Goal: Navigation & Orientation: Find specific page/section

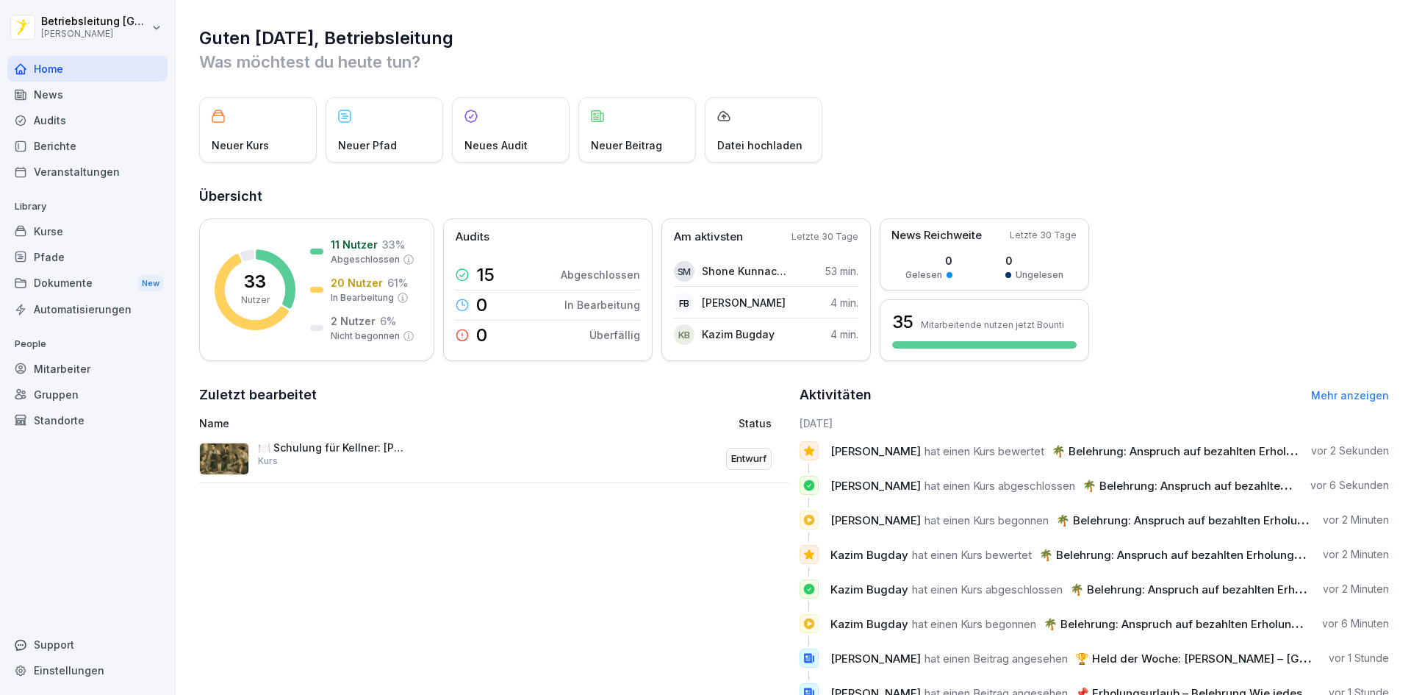
scroll to position [58, 0]
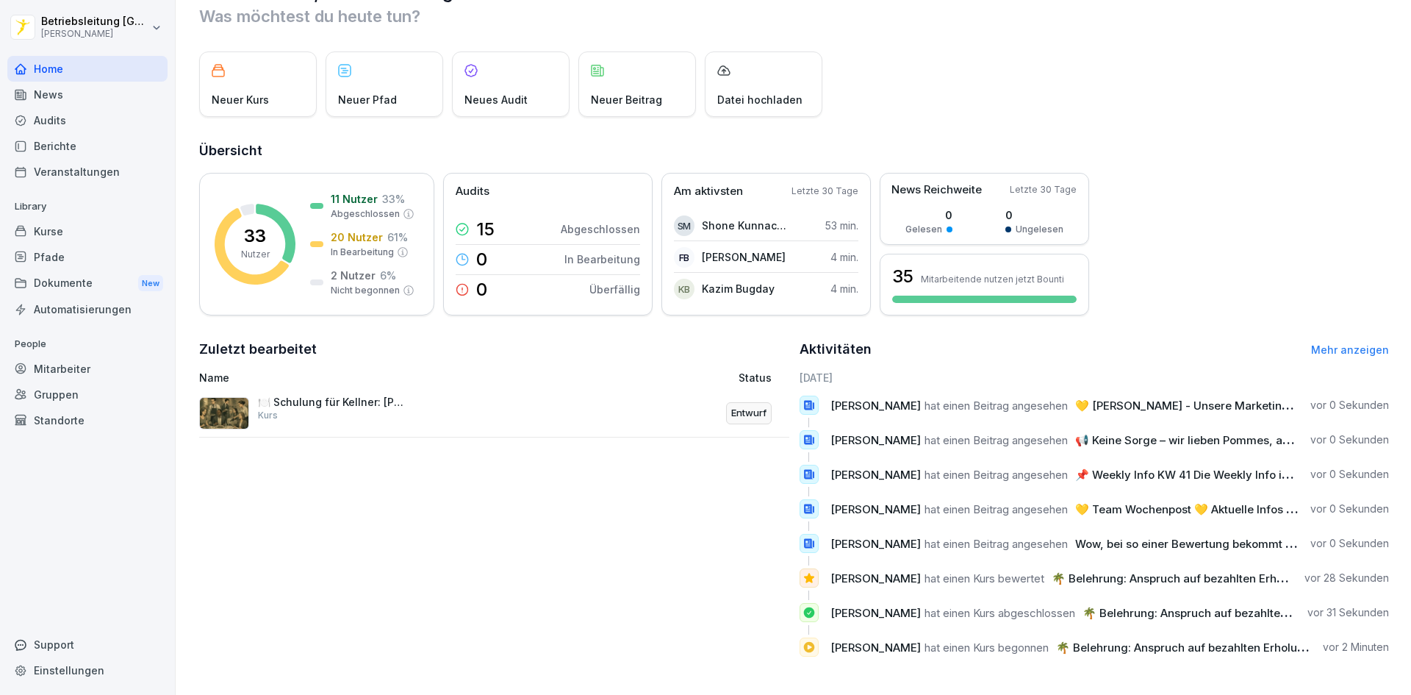
click at [52, 140] on div "Berichte" at bounding box center [87, 146] width 160 height 26
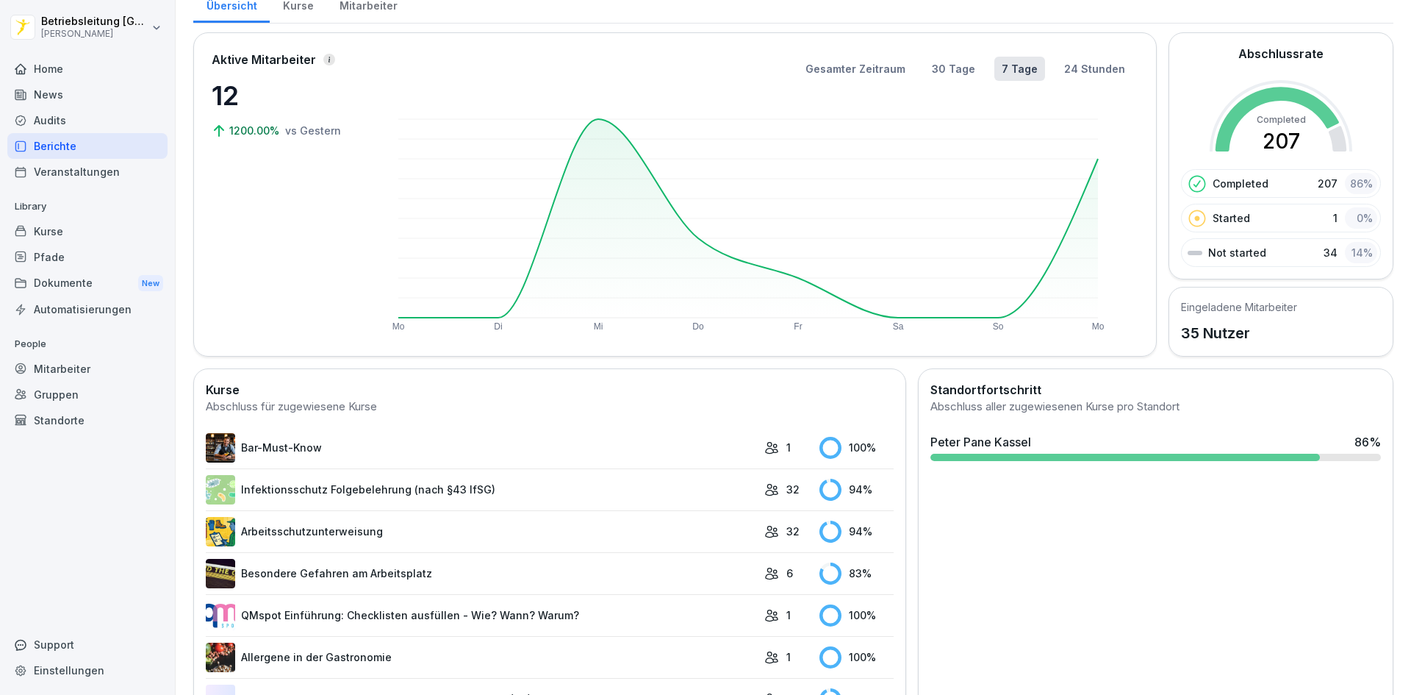
click at [60, 240] on div "Kurse" at bounding box center [87, 231] width 160 height 26
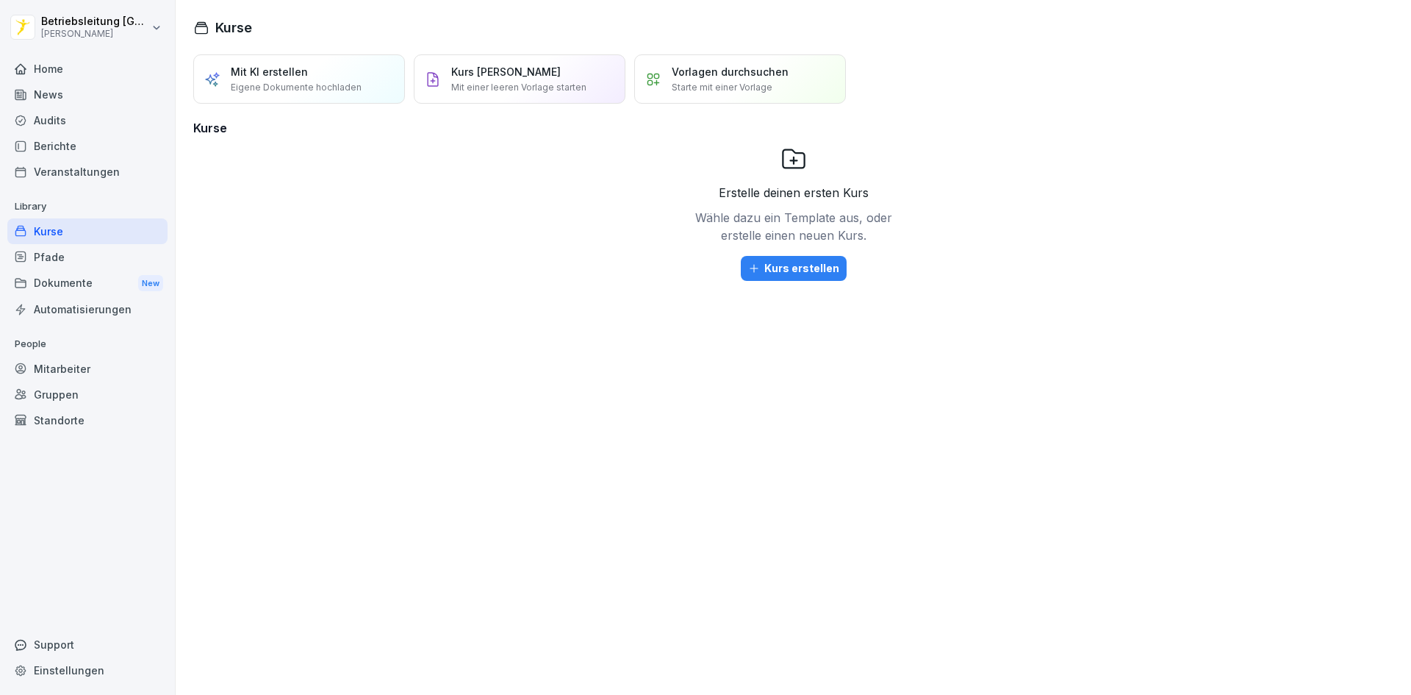
click at [67, 124] on div "Audits" at bounding box center [87, 120] width 160 height 26
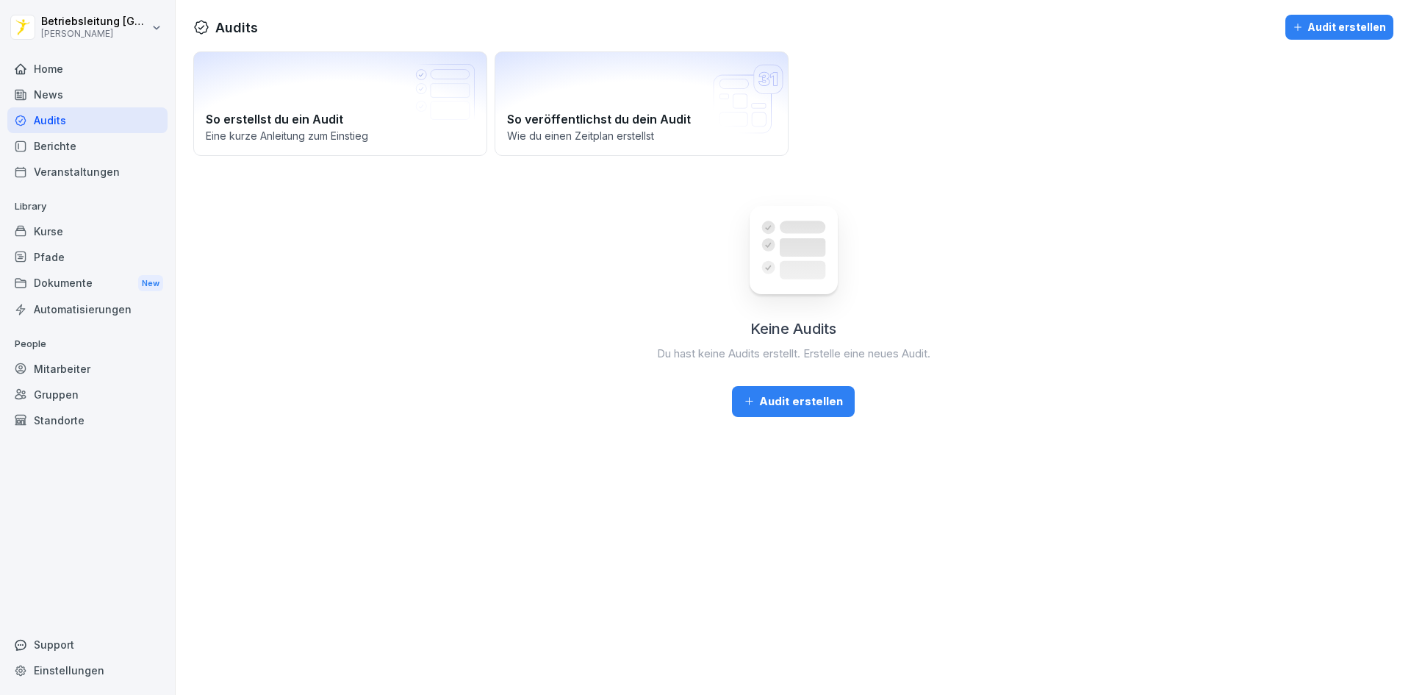
click at [56, 362] on div "Mitarbeiter" at bounding box center [87, 369] width 160 height 26
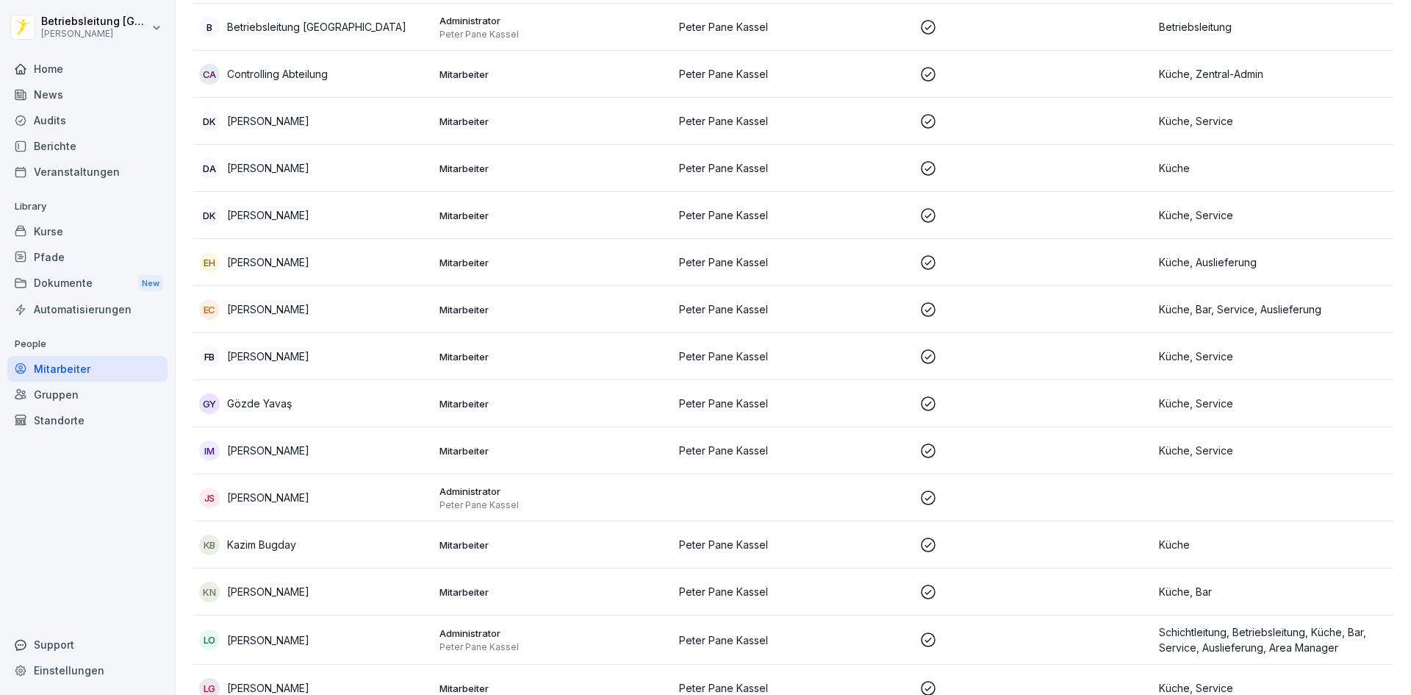
scroll to position [735, 0]
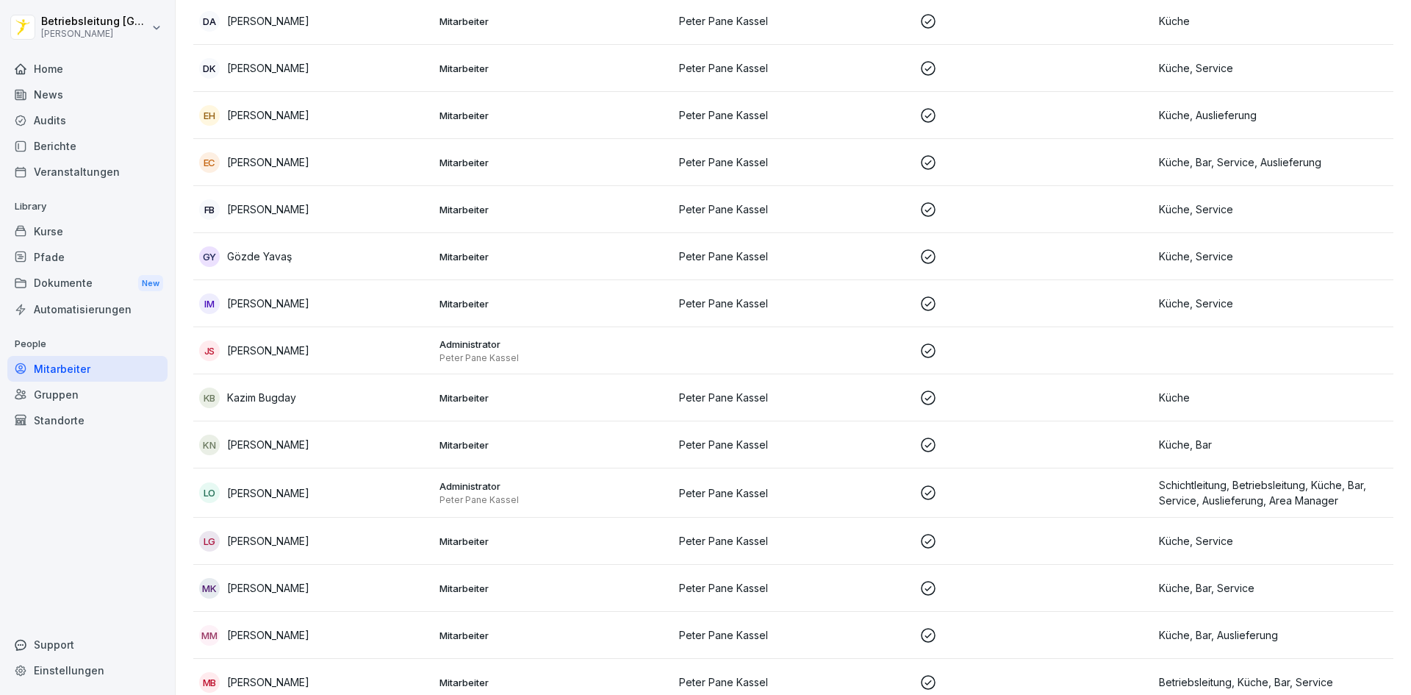
click at [93, 277] on div "Dokumente New" at bounding box center [87, 283] width 160 height 27
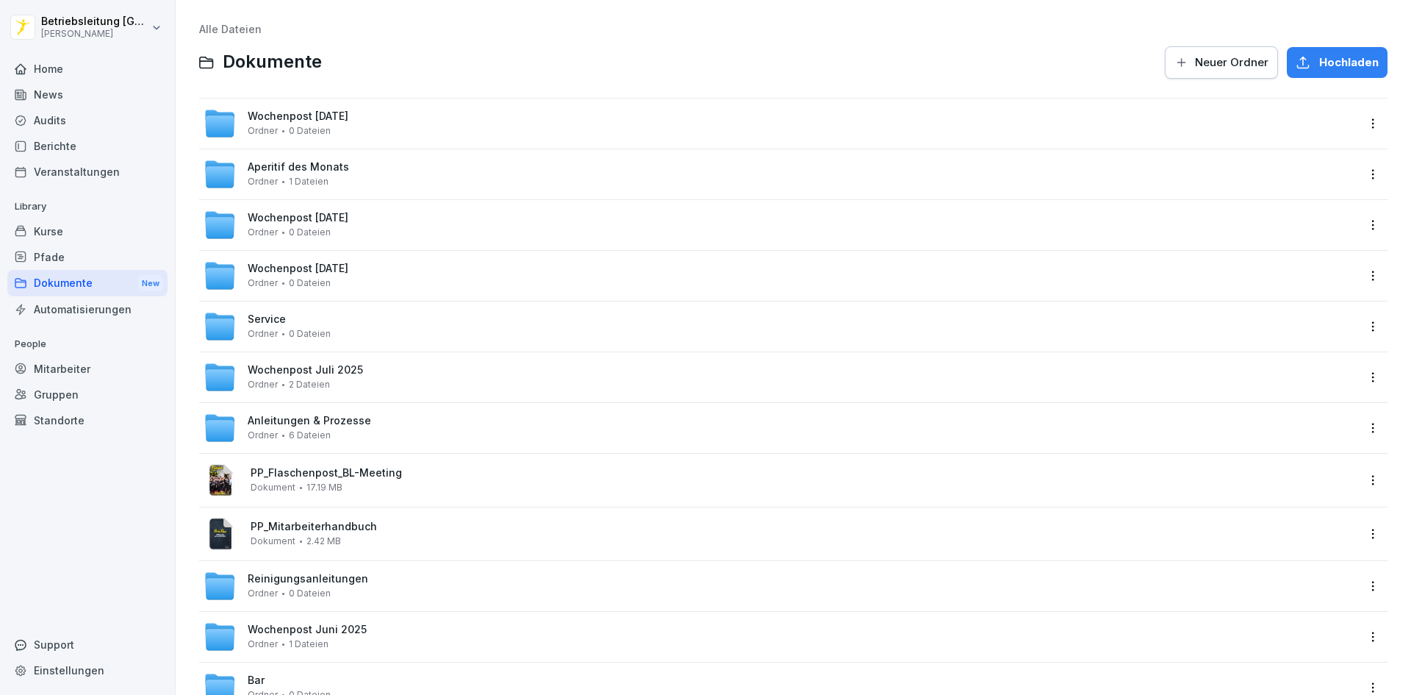
click at [93, 256] on div "Pfade" at bounding box center [87, 257] width 160 height 26
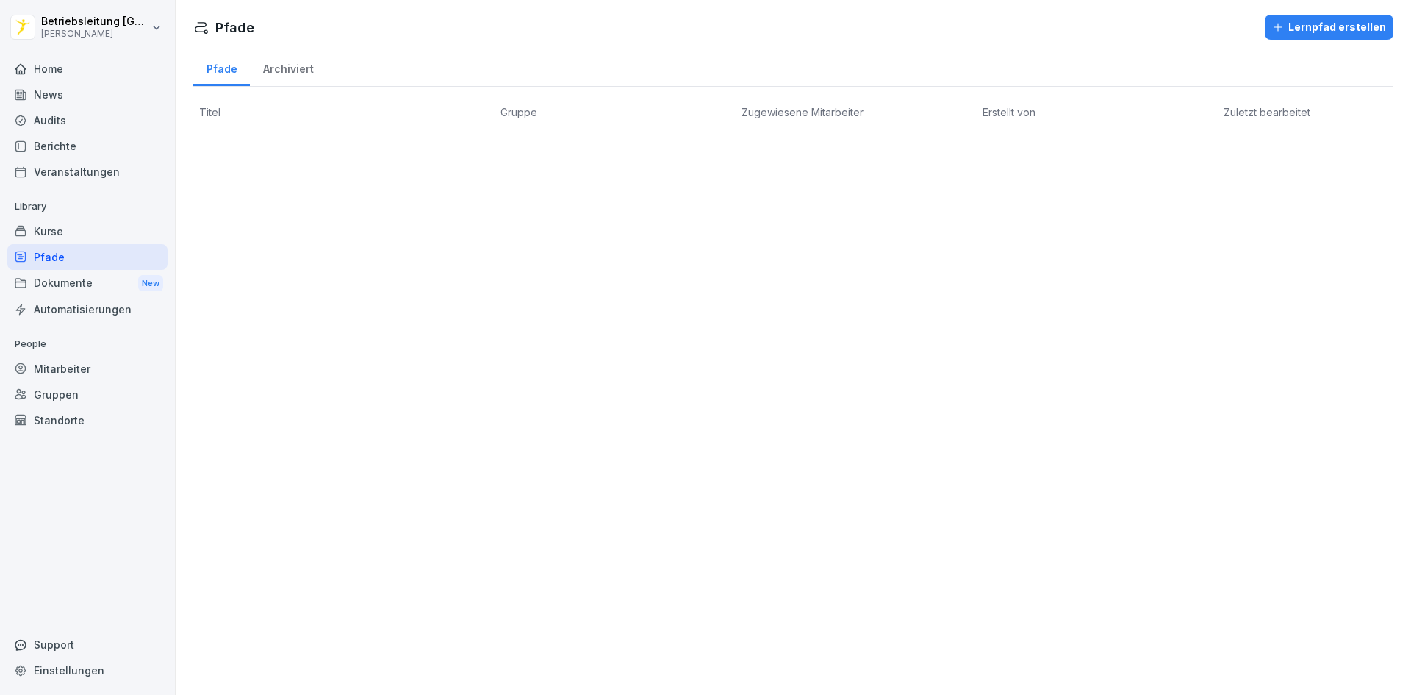
click at [91, 237] on div "Kurse" at bounding box center [87, 231] width 160 height 26
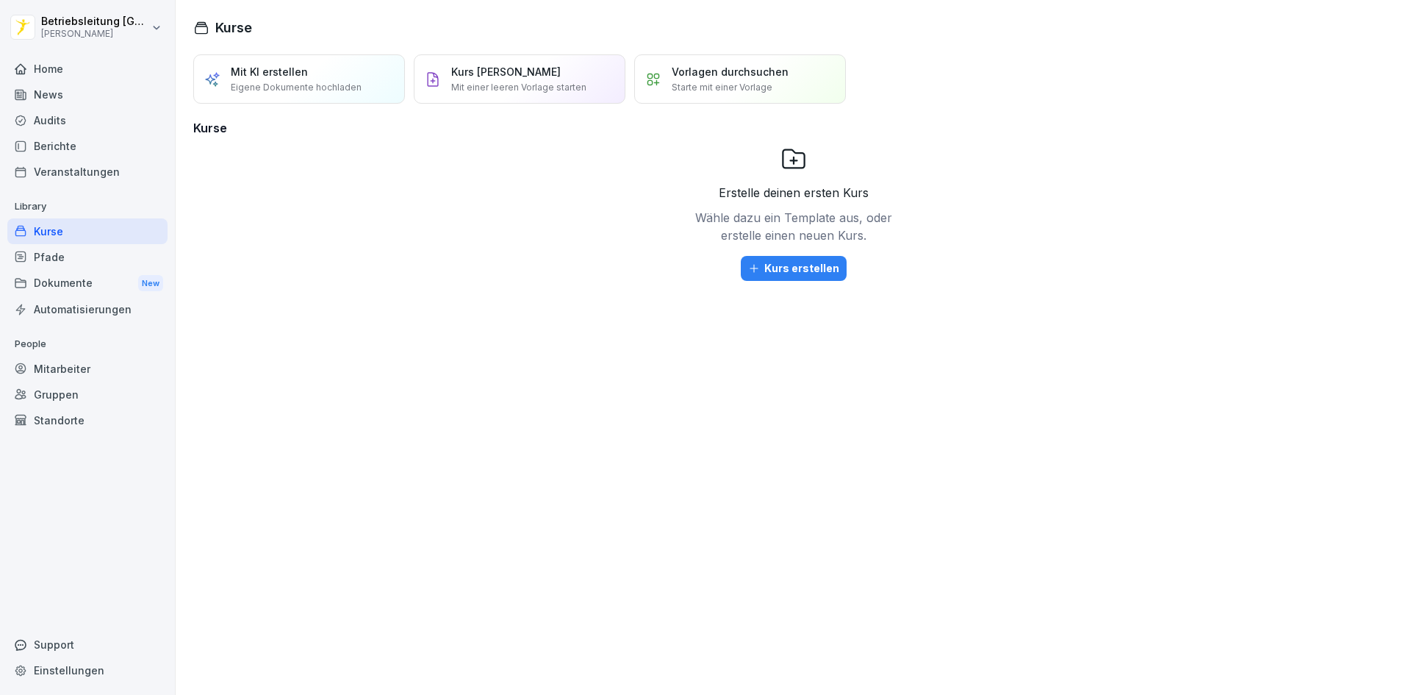
click at [97, 173] on div "Veranstaltungen" at bounding box center [87, 172] width 160 height 26
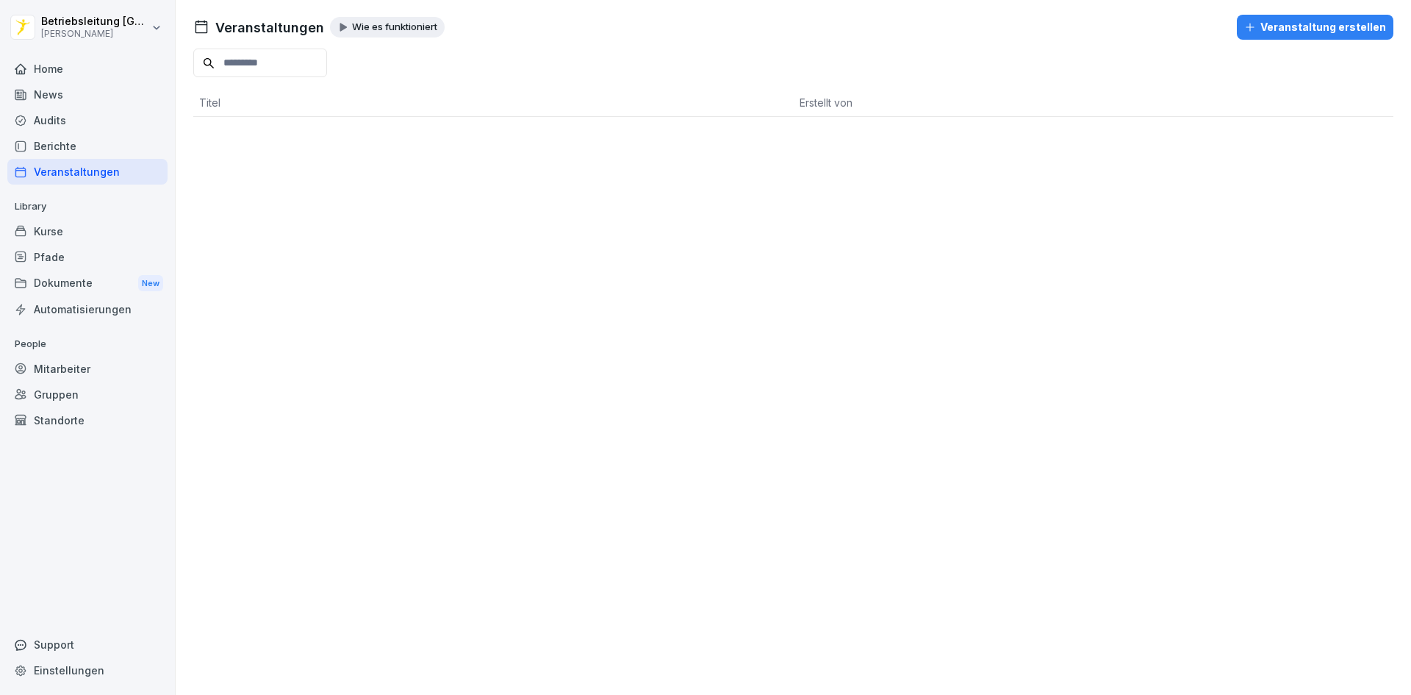
click at [94, 151] on div "Berichte" at bounding box center [87, 146] width 160 height 26
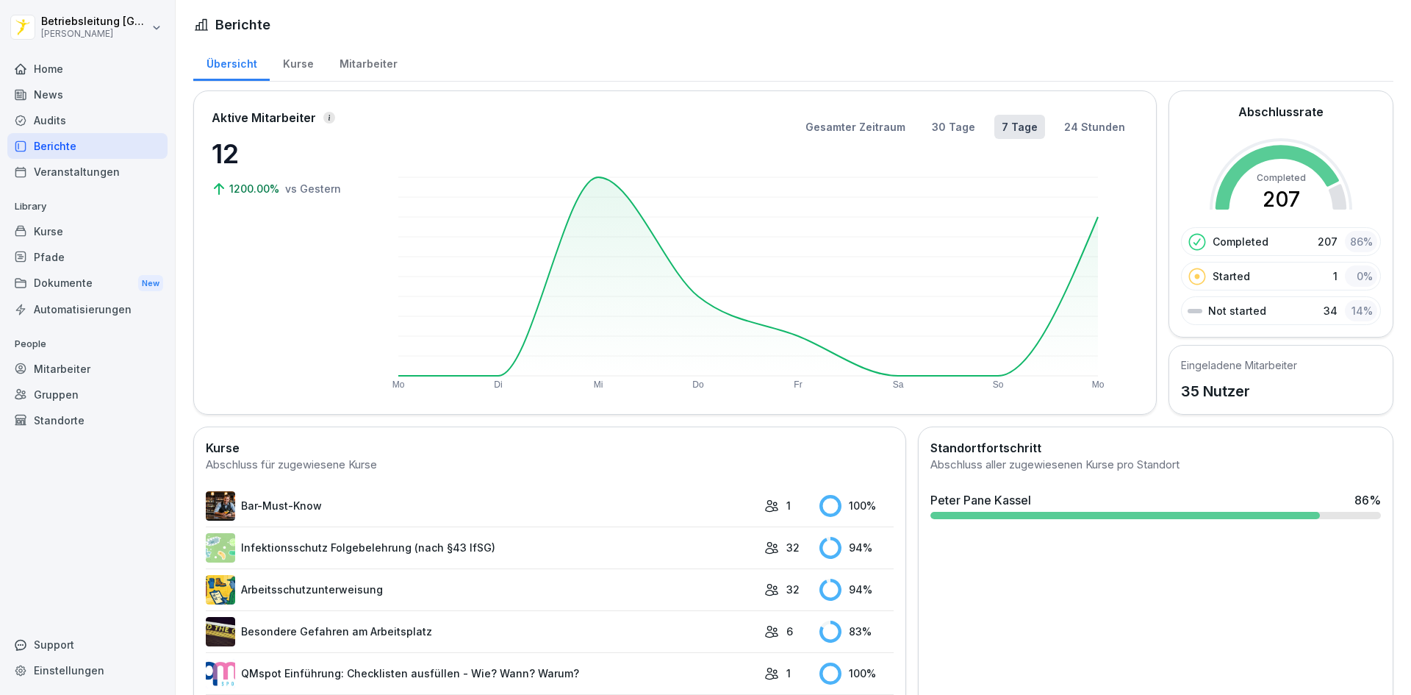
click at [105, 126] on div "Audits" at bounding box center [87, 120] width 160 height 26
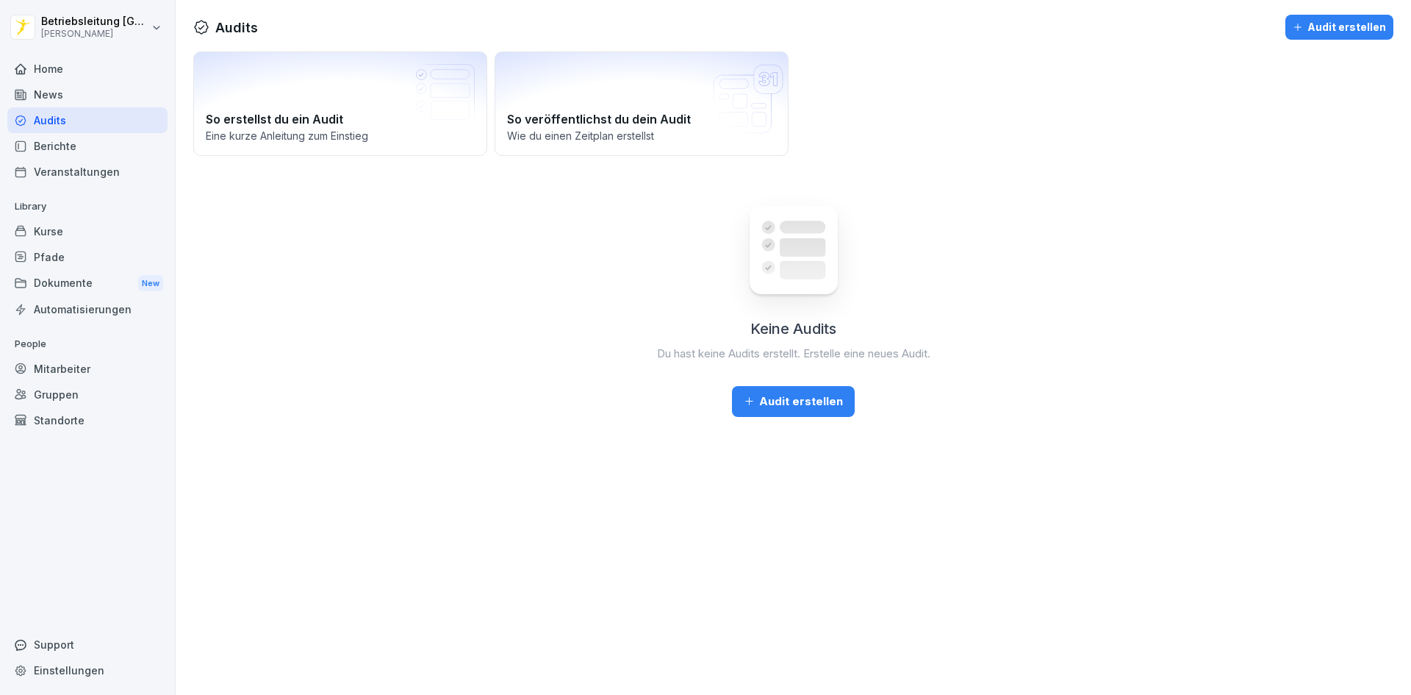
click at [85, 71] on div "Home" at bounding box center [87, 69] width 160 height 26
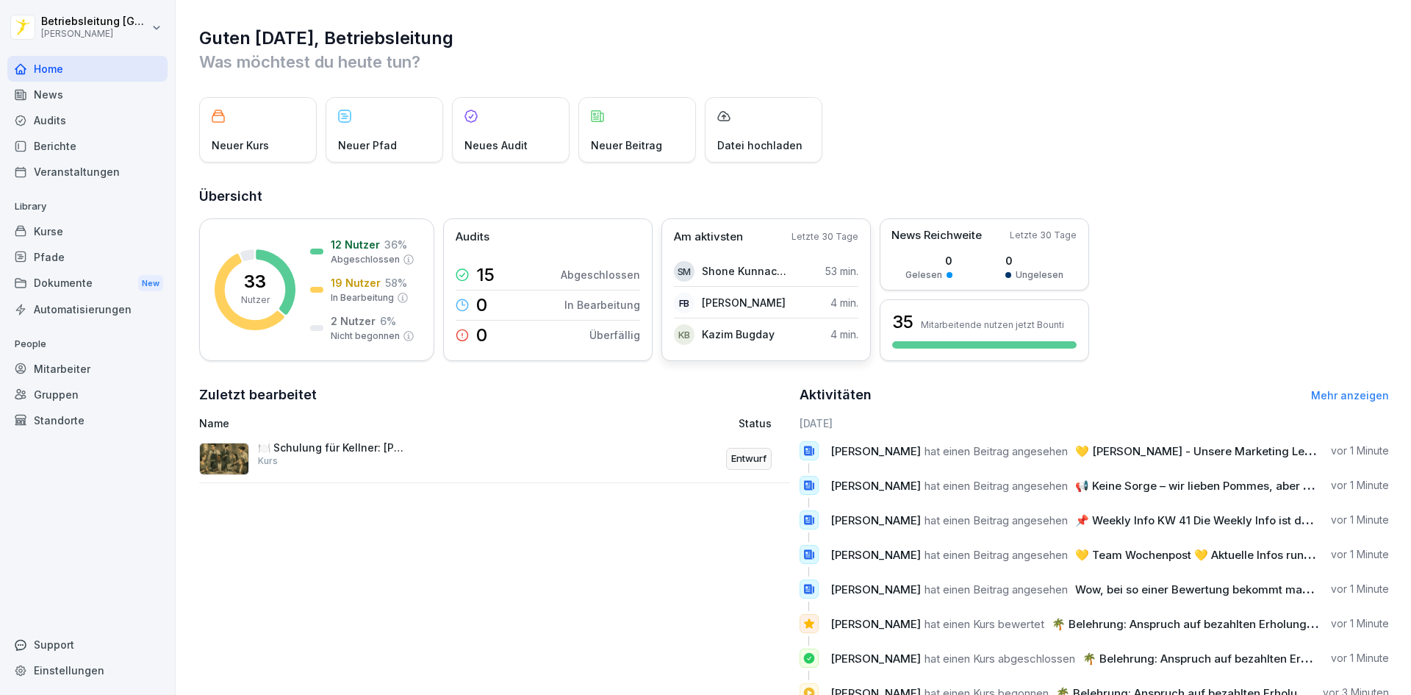
click at [797, 243] on div "Am aktivsten Letzte 30 Tage" at bounding box center [766, 237] width 184 height 17
click at [308, 273] on div "33 Nutzer 12 Nutzer 36 % Abgeschlossen 19 Nutzer 58 % In Bearbeitung 2 Nutzer 6…" at bounding box center [316, 289] width 235 height 143
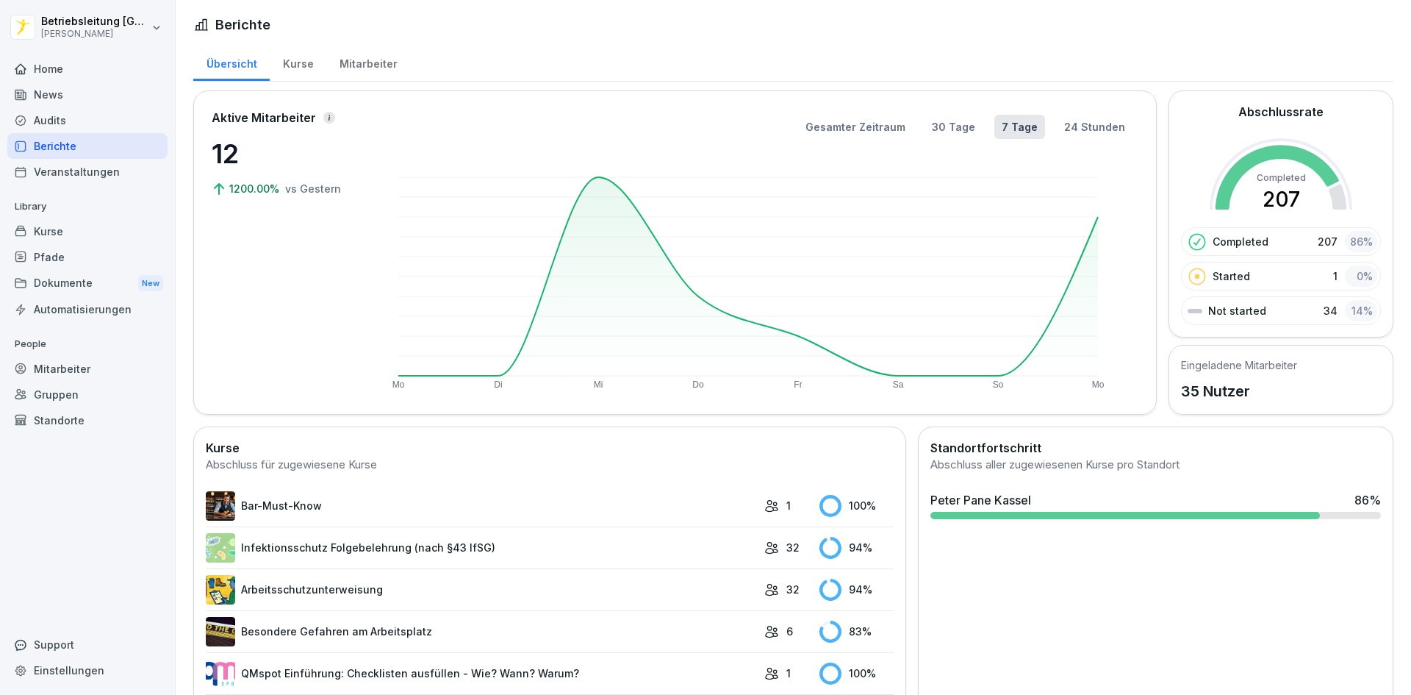
click at [116, 278] on div "Dokumente New" at bounding box center [87, 283] width 160 height 27
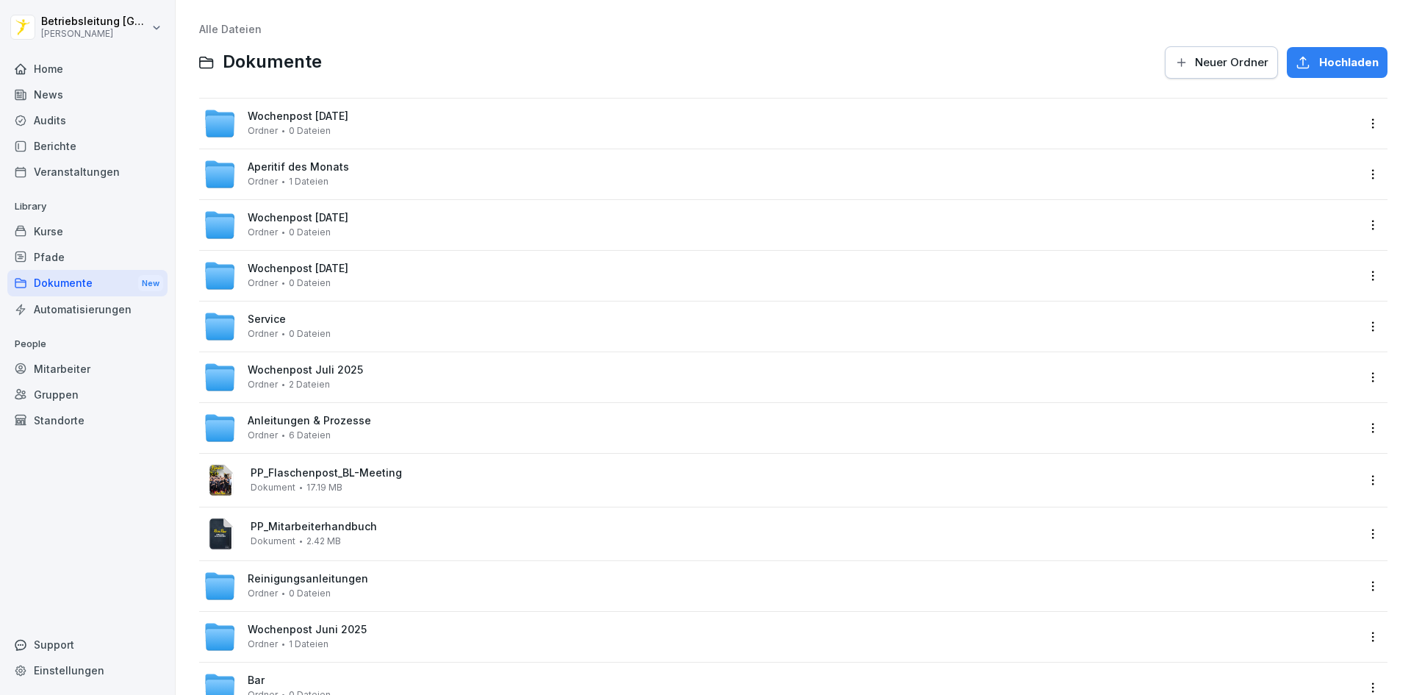
click at [85, 67] on div "Home" at bounding box center [87, 69] width 160 height 26
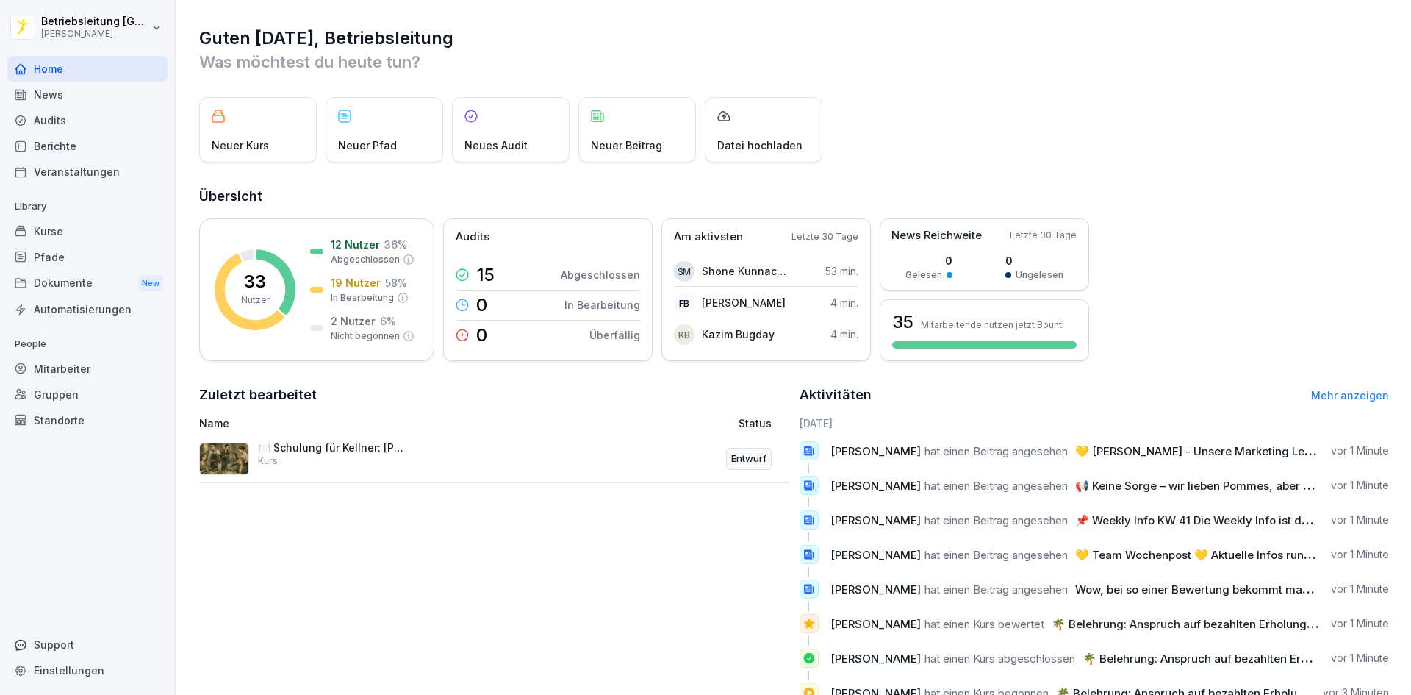
click at [1314, 394] on link "Mehr anzeigen" at bounding box center [1350, 395] width 78 height 12
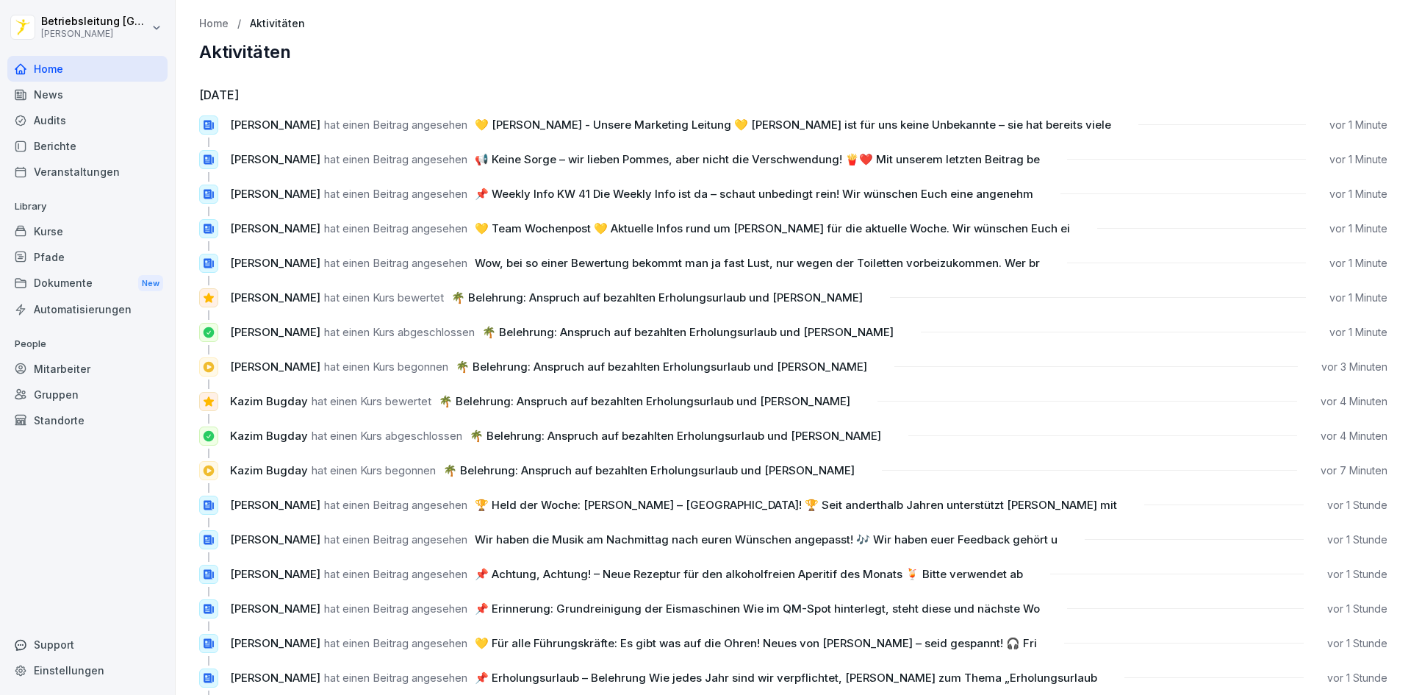
click at [225, 26] on p "Home" at bounding box center [213, 24] width 29 height 12
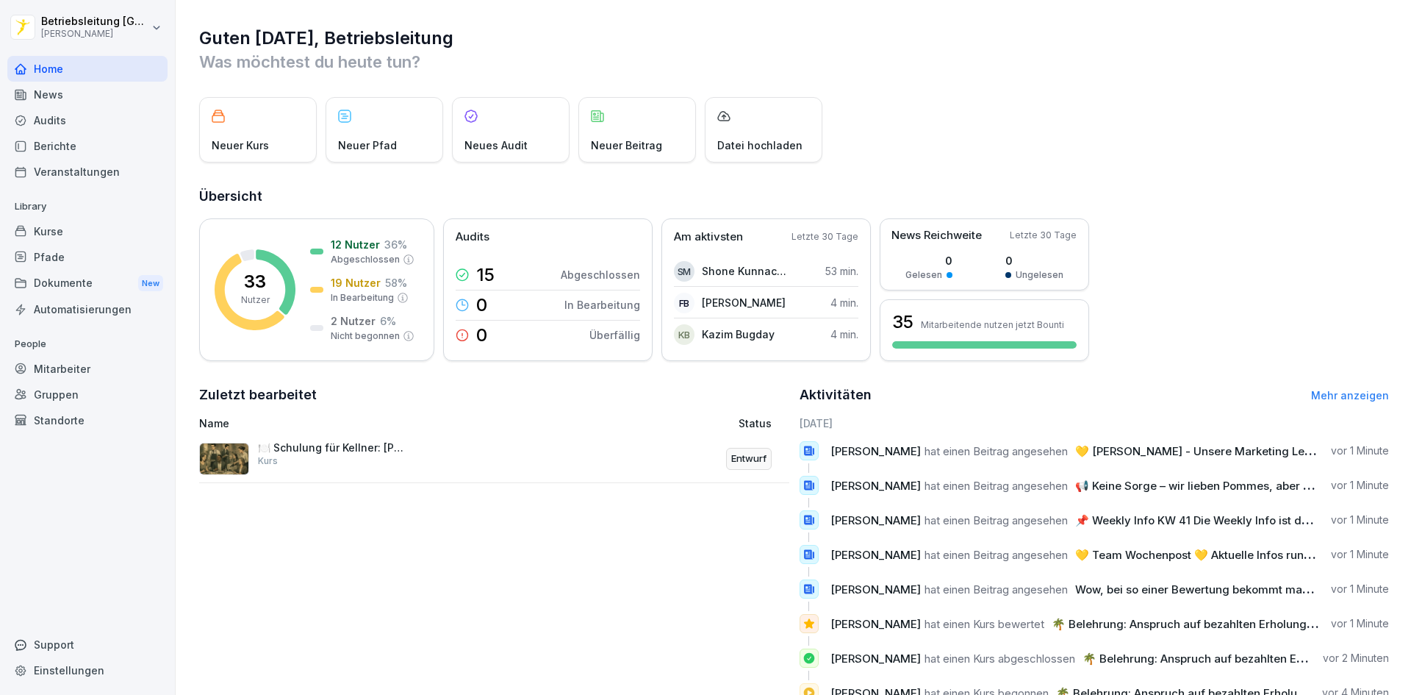
click at [80, 93] on div "News" at bounding box center [87, 95] width 160 height 26
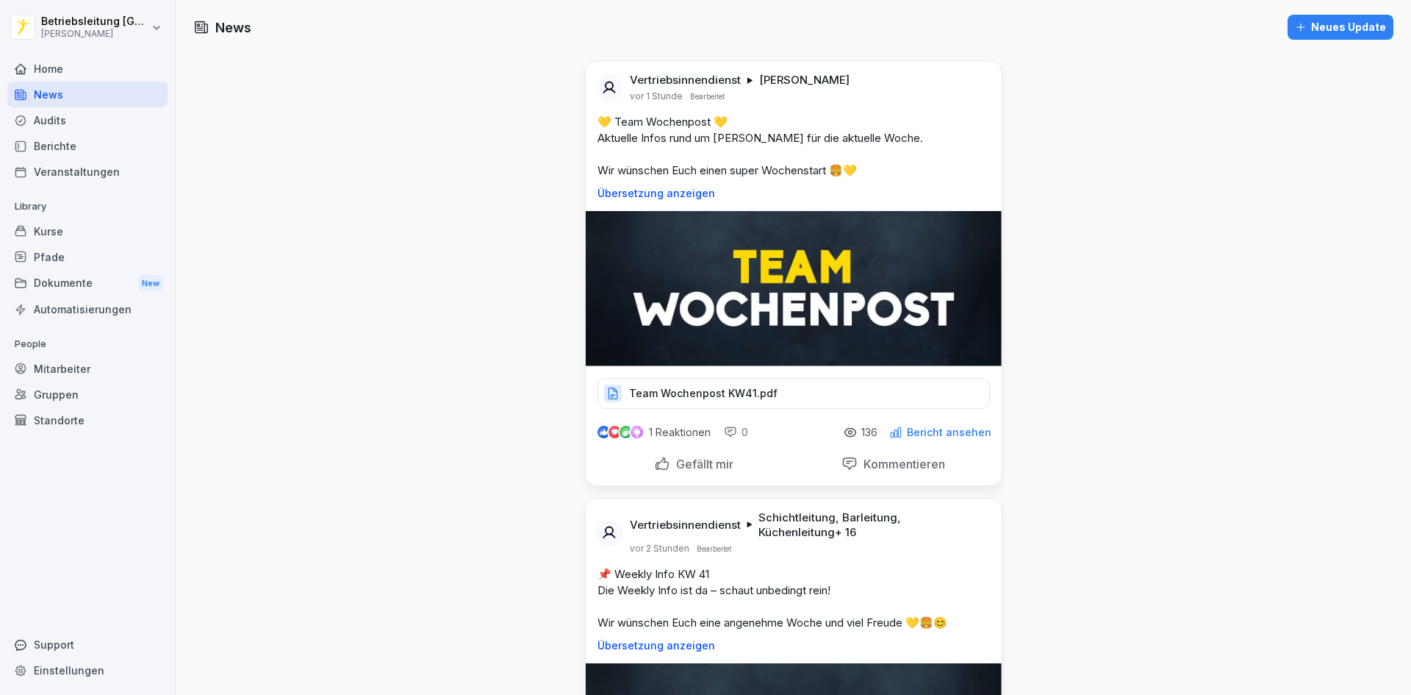
click at [743, 392] on p "Team Wochenpost KW41.pdf" at bounding box center [703, 393] width 148 height 15
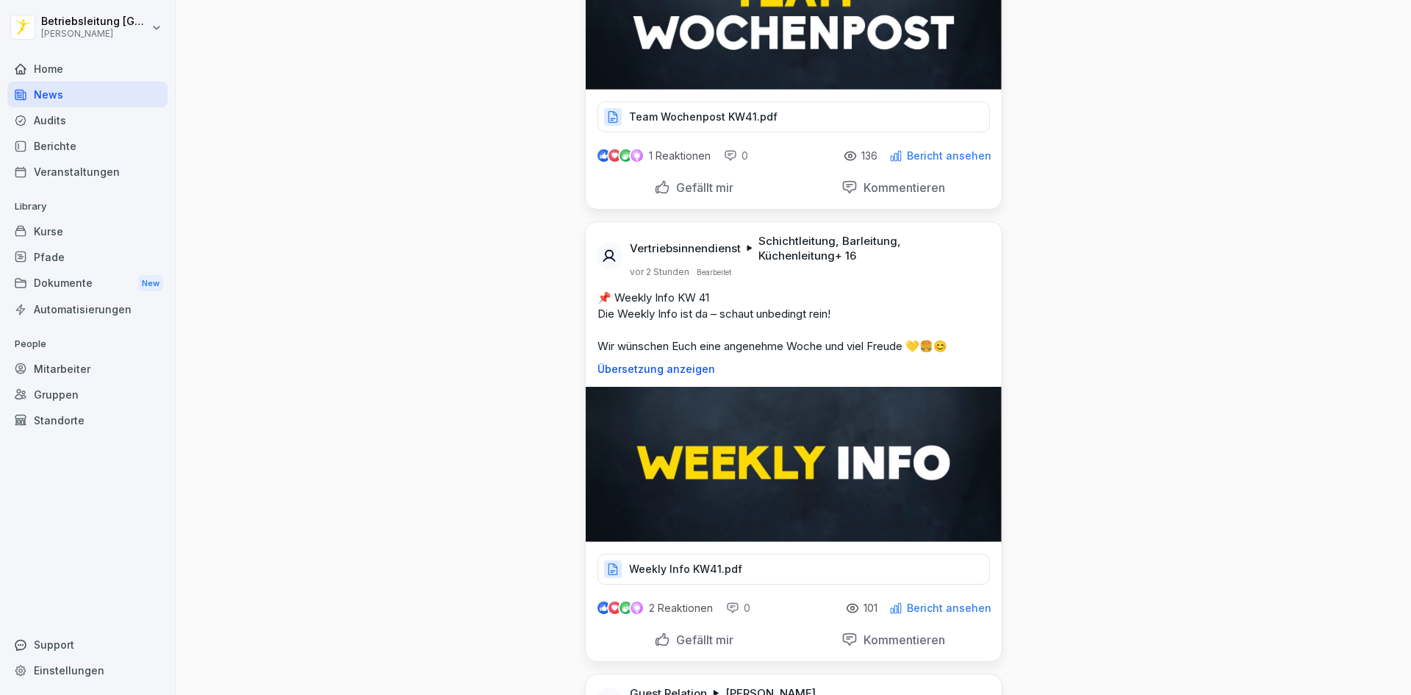
scroll to position [294, 0]
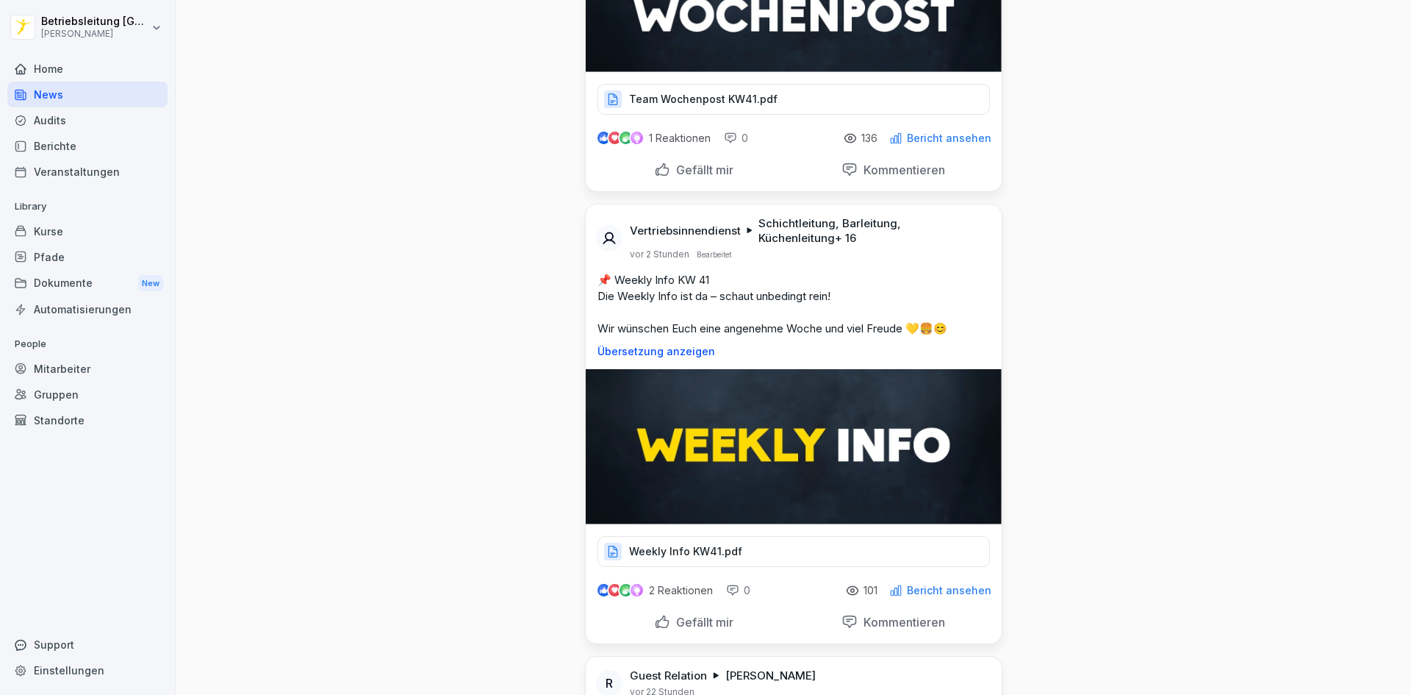
click at [731, 553] on div "Weekly Info KW41.pdf" at bounding box center [794, 551] width 392 height 31
click at [718, 547] on p "Weekly Info KW41.pdf" at bounding box center [685, 551] width 113 height 15
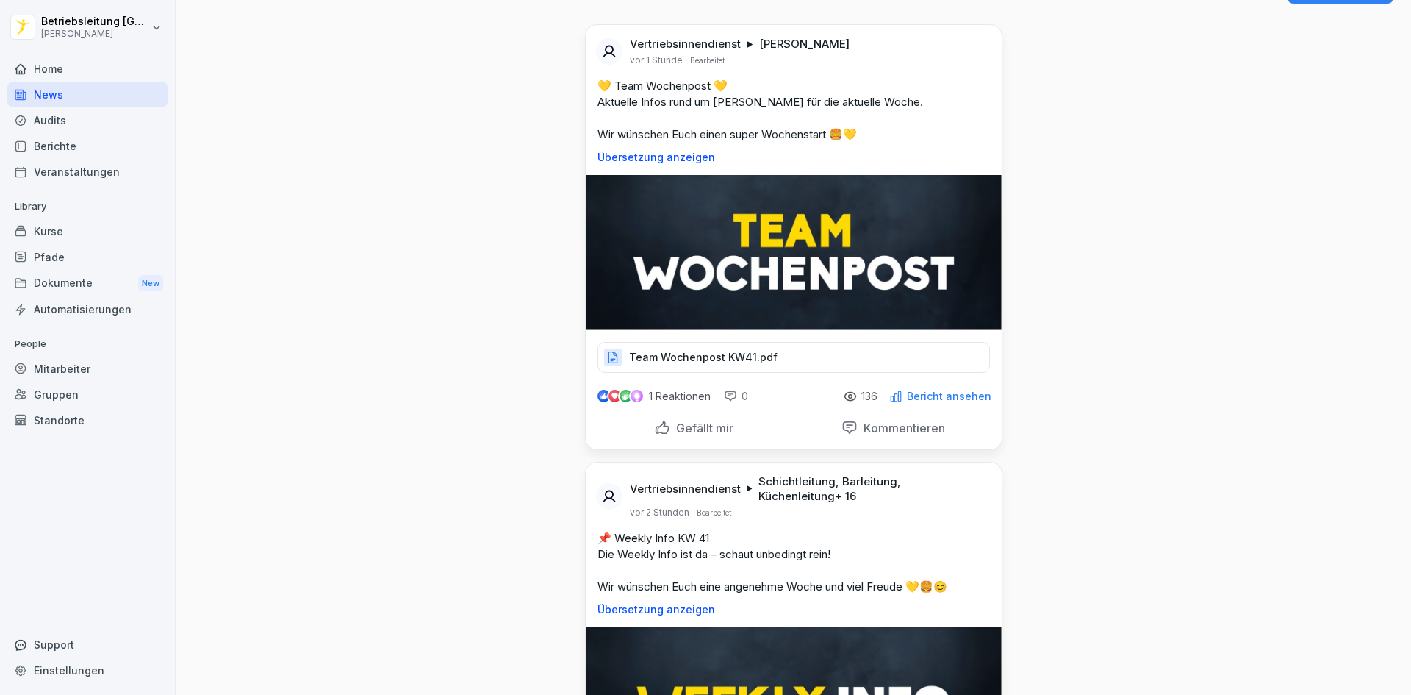
scroll to position [0, 0]
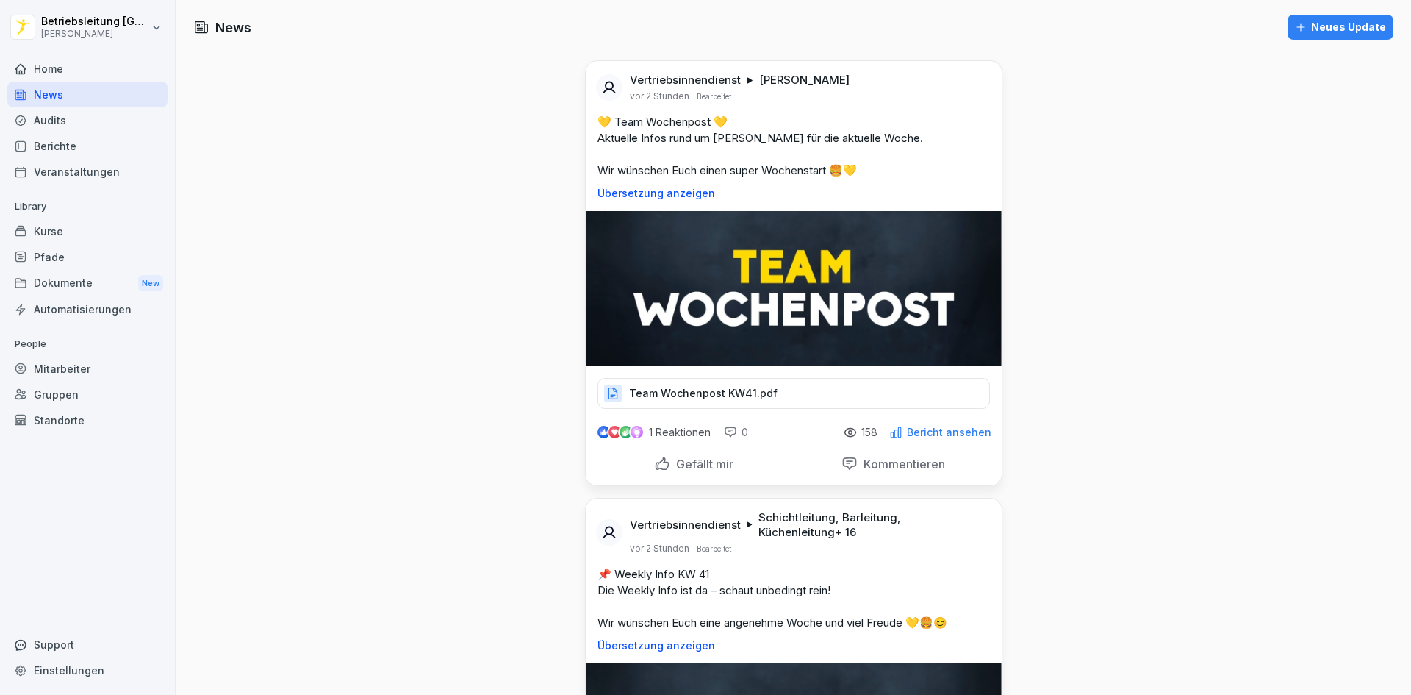
click at [717, 389] on p "Team Wochenpost KW41.pdf" at bounding box center [703, 393] width 148 height 15
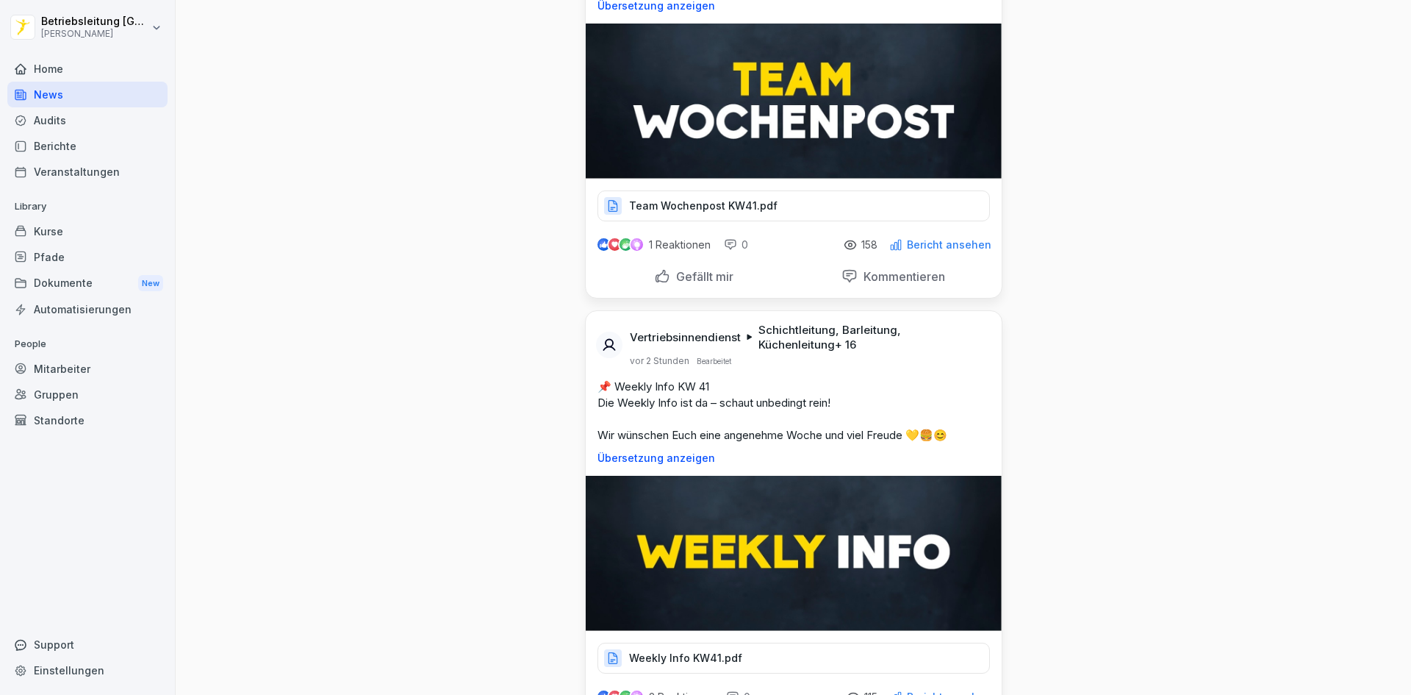
scroll to position [367, 0]
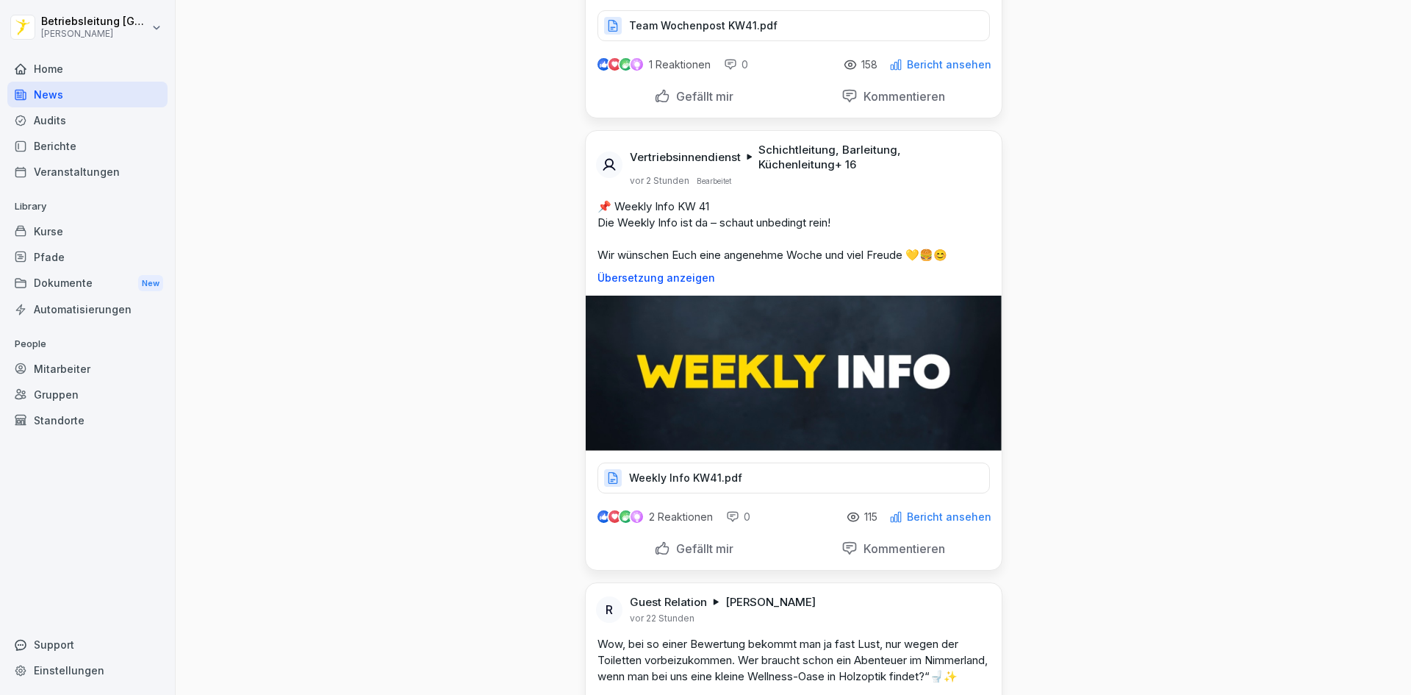
click at [795, 469] on div "Weekly Info KW41.pdf" at bounding box center [794, 477] width 392 height 31
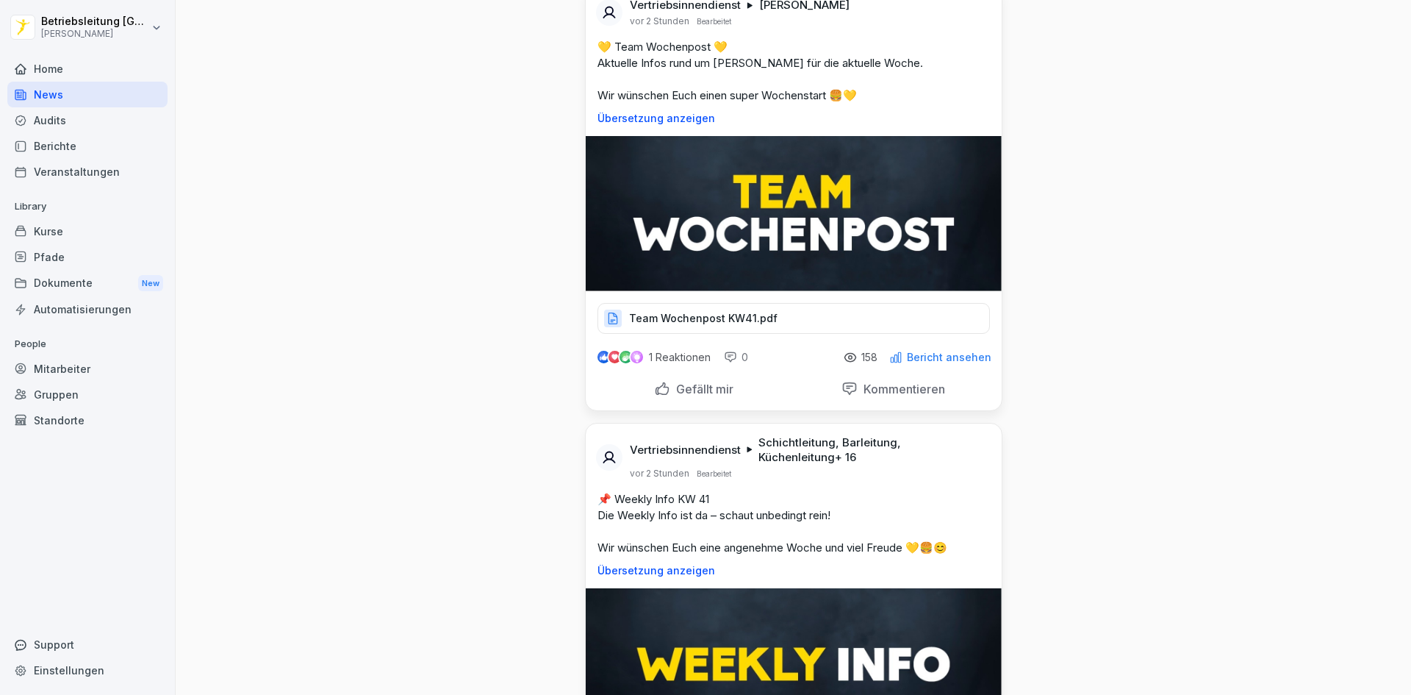
scroll to position [0, 0]
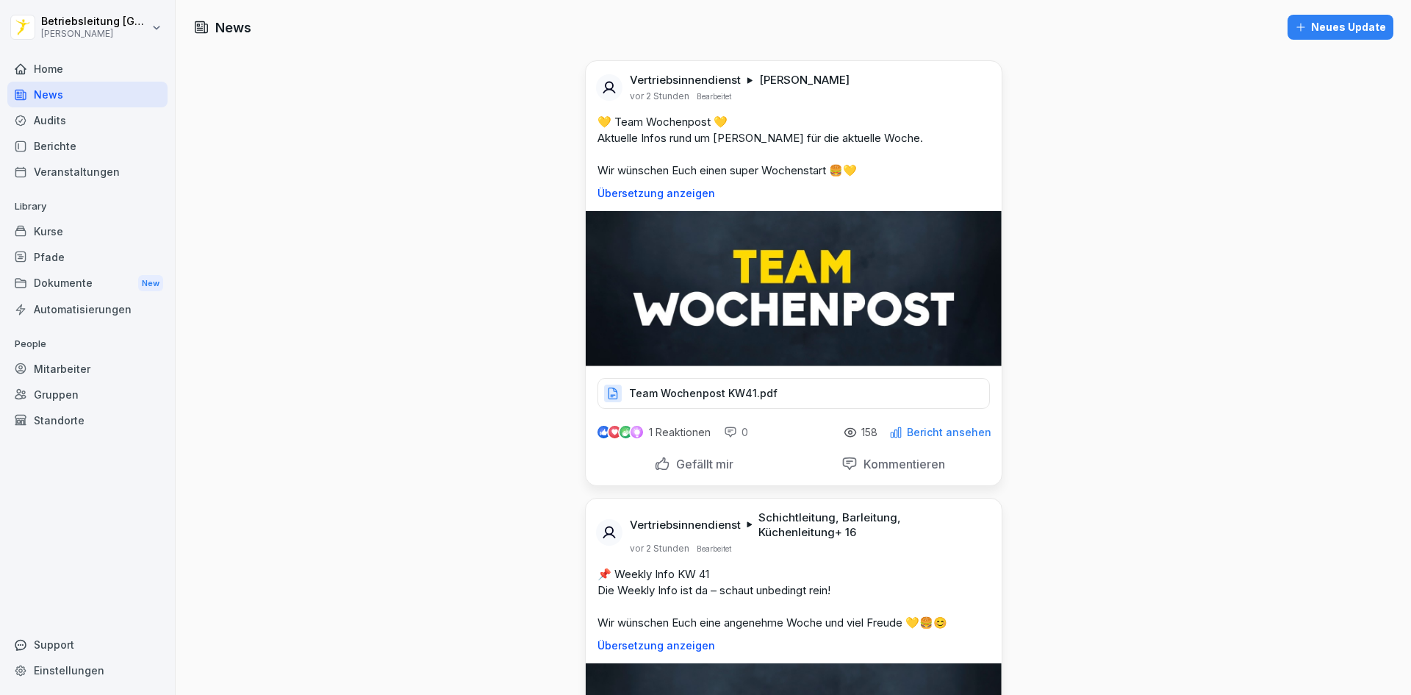
click at [792, 401] on div "Team Wochenpost KW41.pdf" at bounding box center [794, 393] width 392 height 31
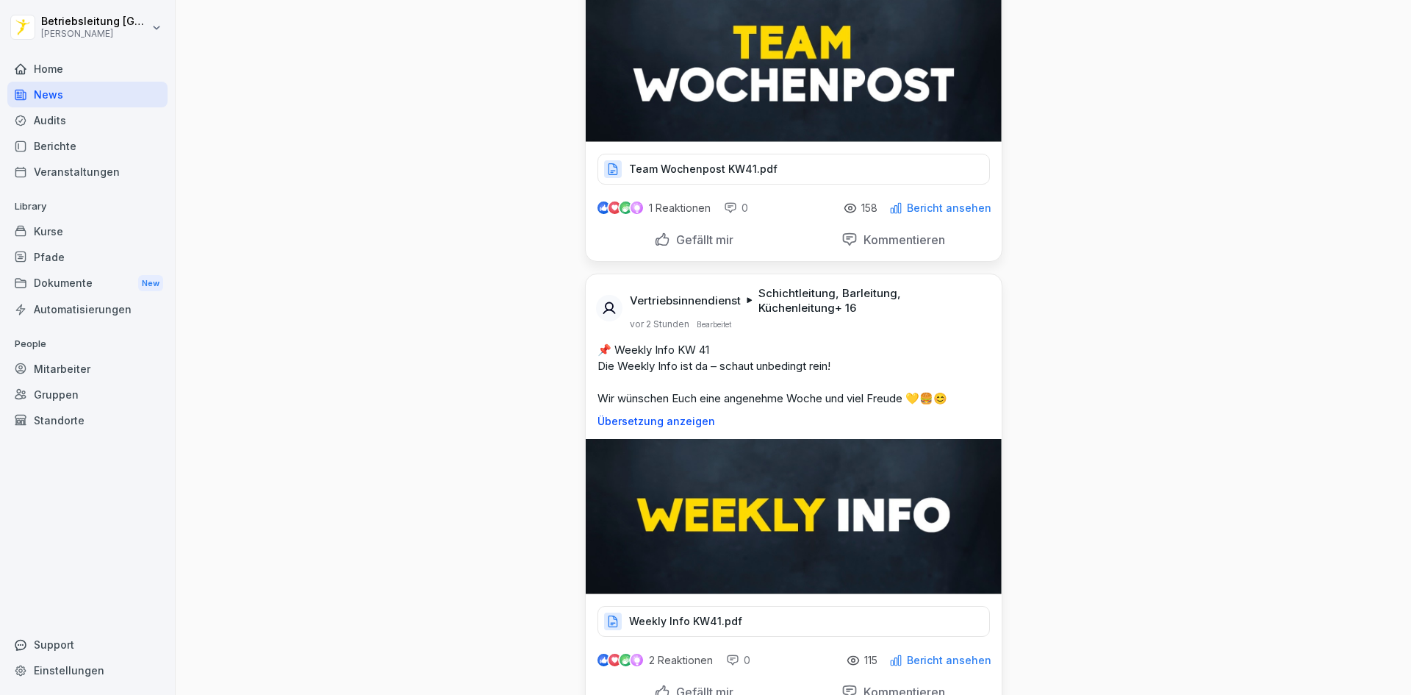
scroll to position [294, 0]
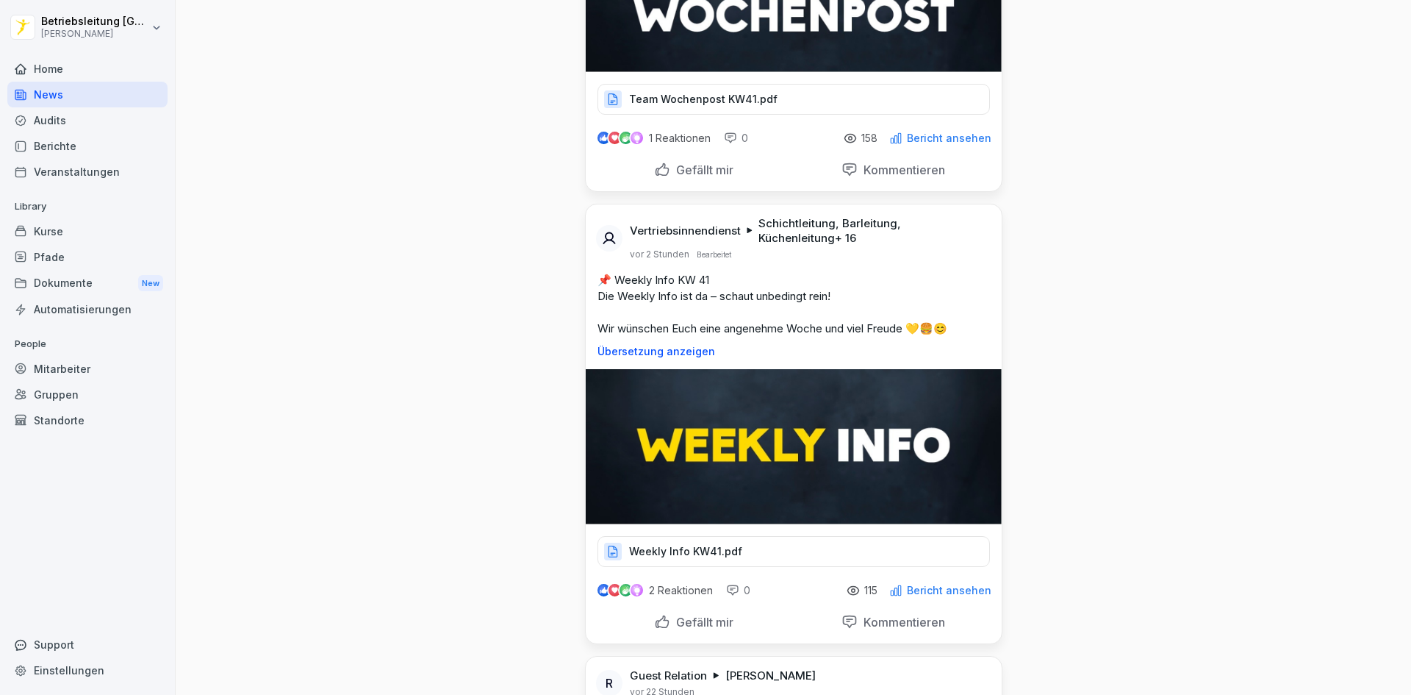
click at [783, 551] on div "Weekly Info KW41.pdf" at bounding box center [794, 551] width 392 height 31
click at [112, 234] on div "Kurse" at bounding box center [87, 231] width 160 height 26
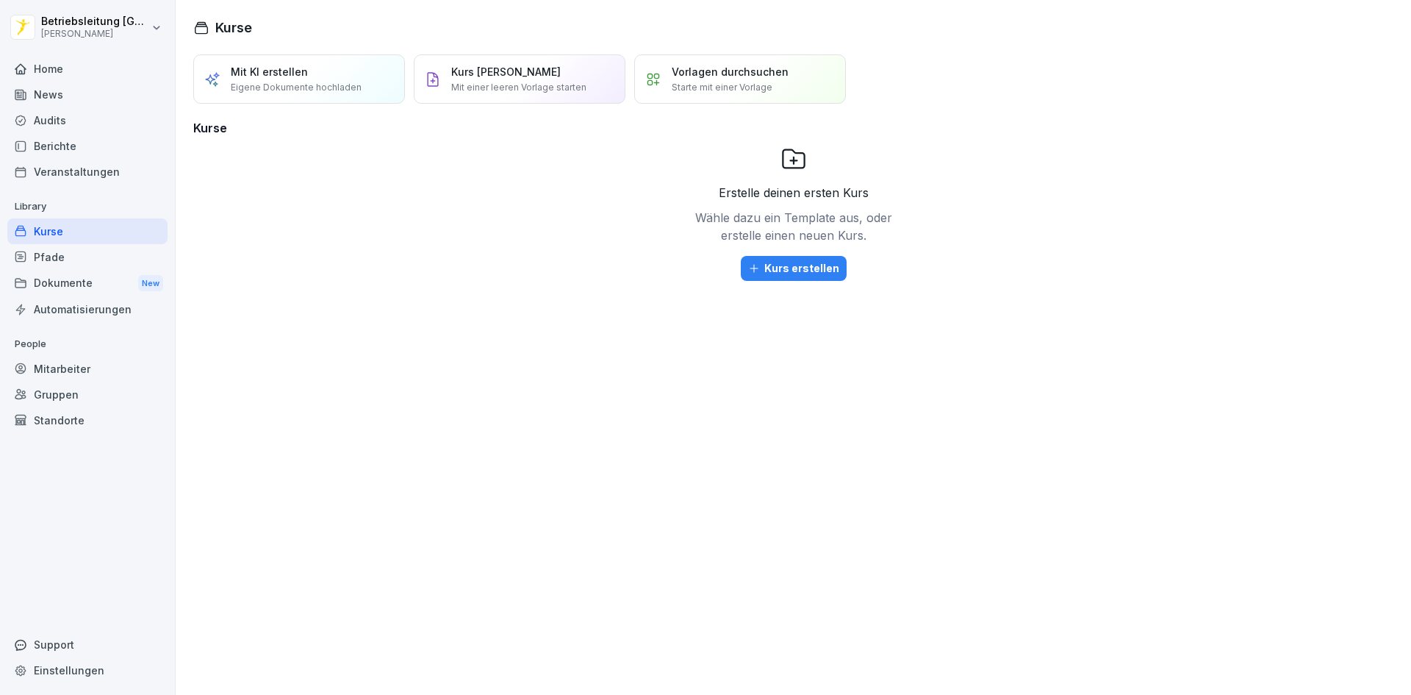
click at [113, 255] on div "Pfade" at bounding box center [87, 257] width 160 height 26
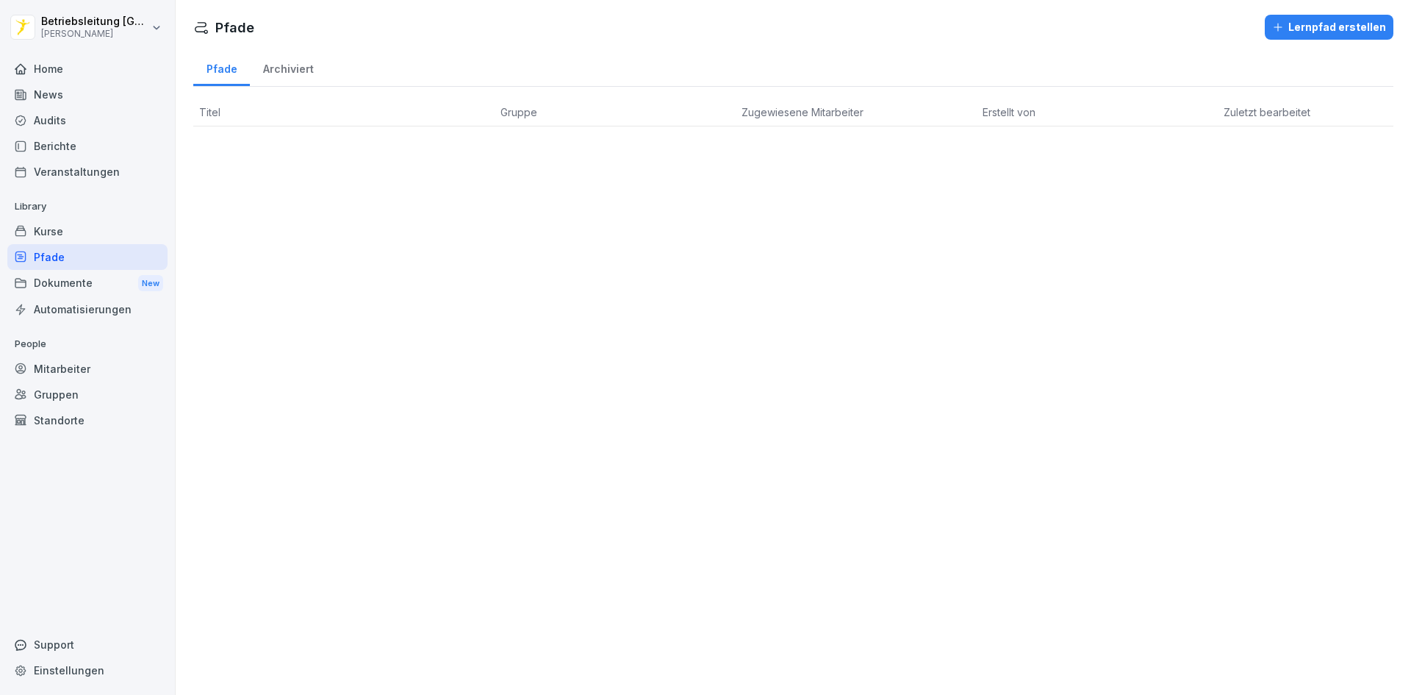
click at [115, 279] on div "Dokumente New" at bounding box center [87, 283] width 160 height 27
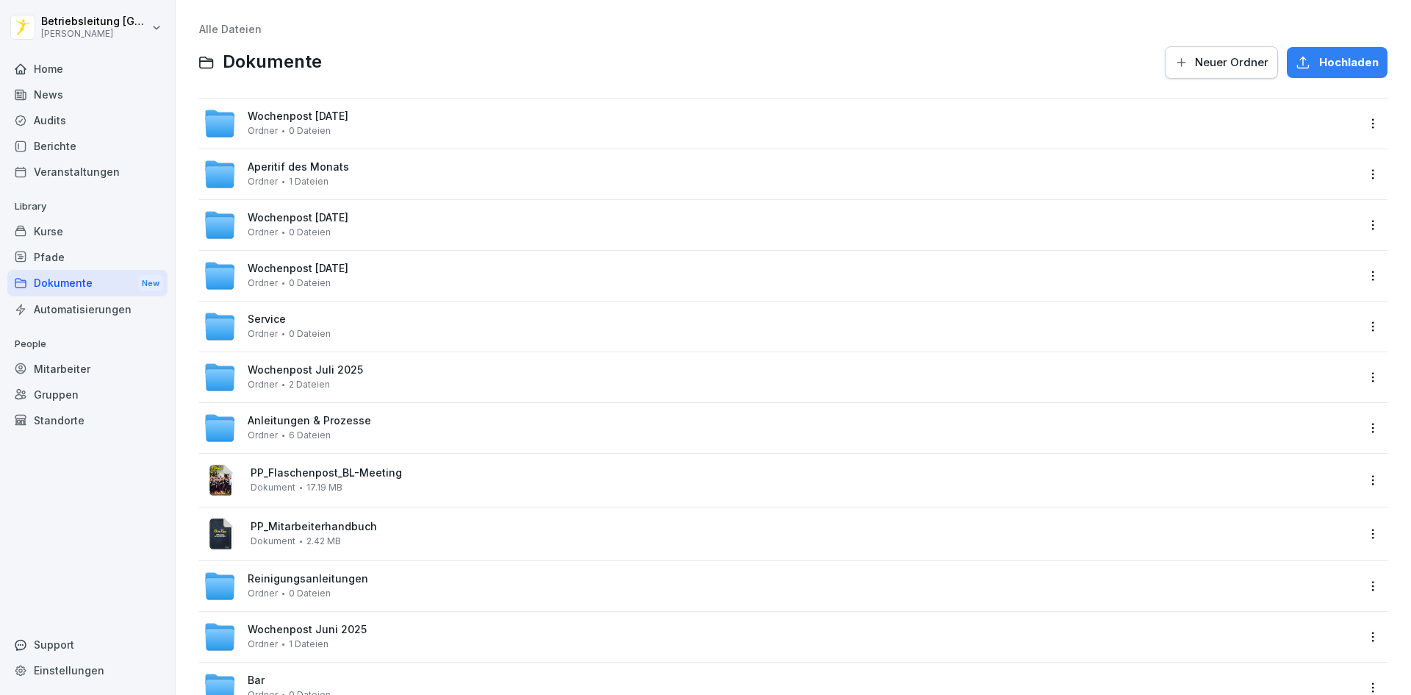
click at [115, 306] on div "Automatisierungen" at bounding box center [87, 309] width 160 height 26
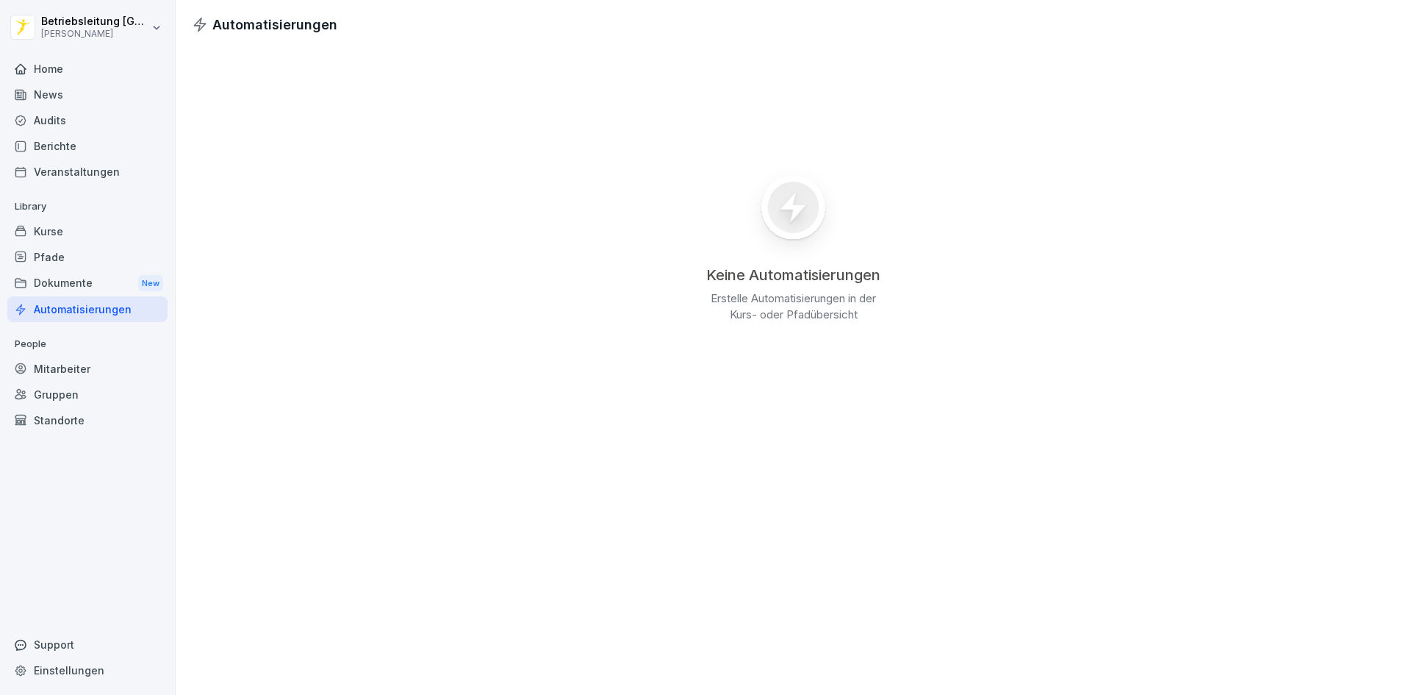
click at [85, 70] on div "Home" at bounding box center [87, 69] width 160 height 26
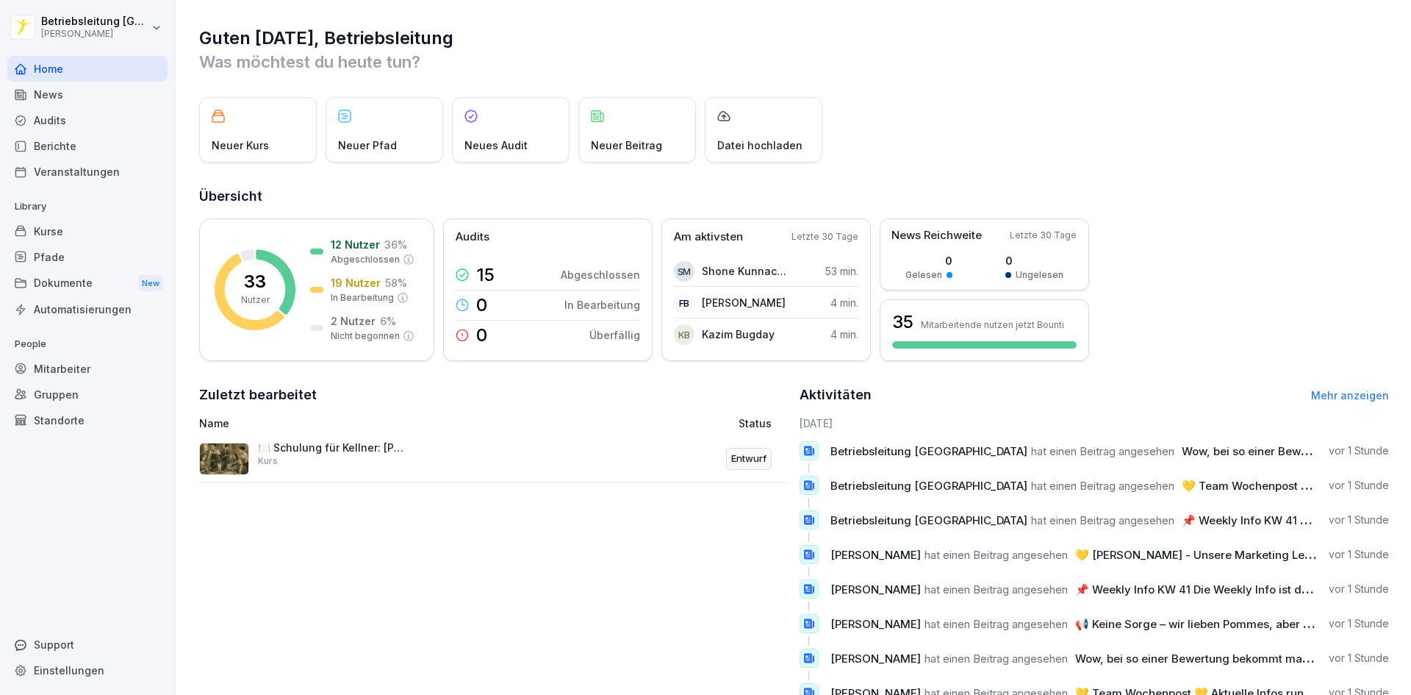
click at [245, 131] on div "Neuer Kurs" at bounding box center [258, 129] width 118 height 65
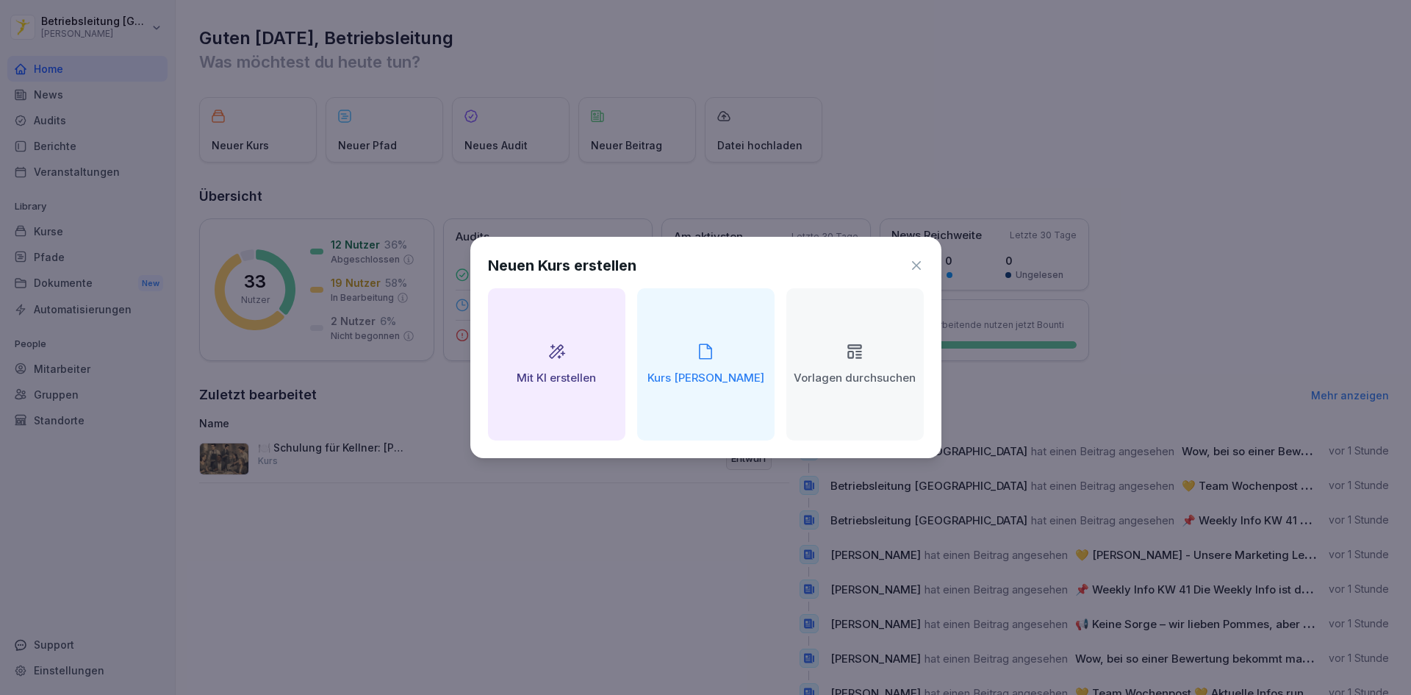
click at [925, 262] on div "Neuen Kurs erstellen Mit KI erstellen Kurs manuell erstellen Vorlagen durchsuch…" at bounding box center [705, 347] width 471 height 221
click at [914, 264] on icon at bounding box center [916, 265] width 9 height 9
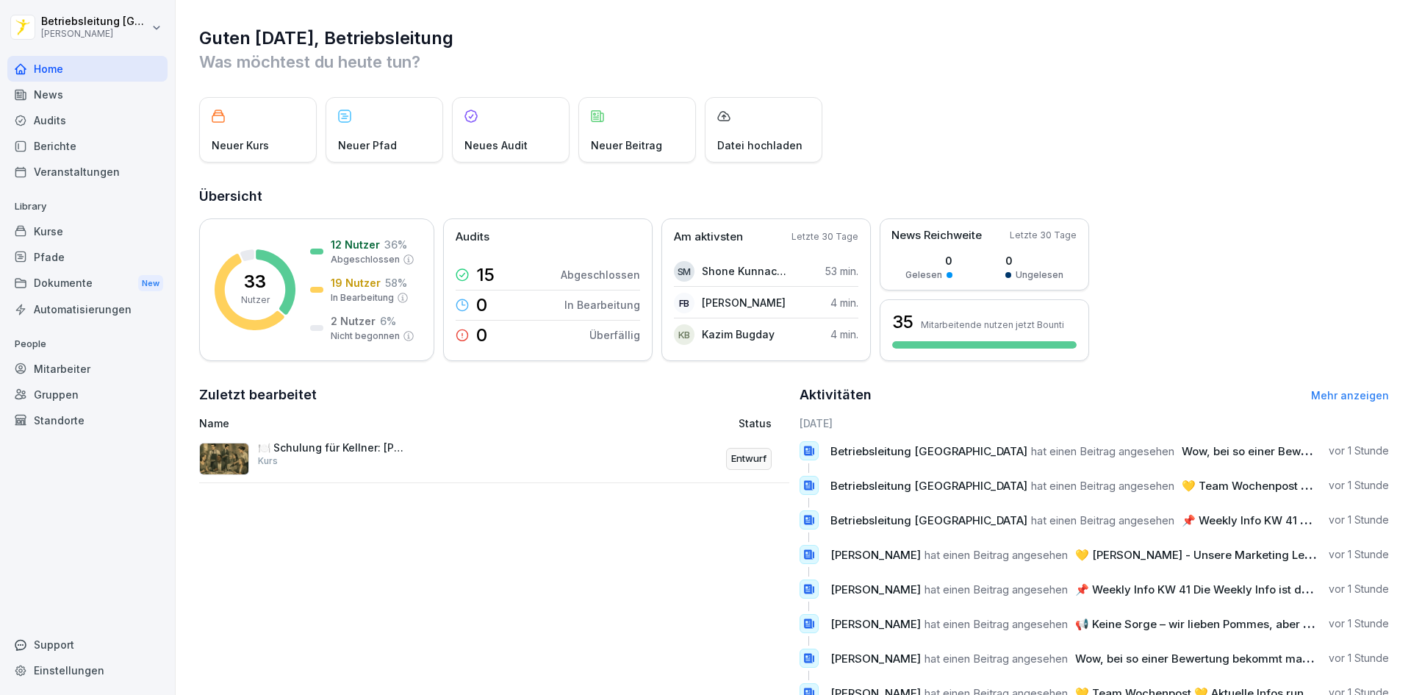
click at [110, 228] on div "Kurse" at bounding box center [87, 231] width 160 height 26
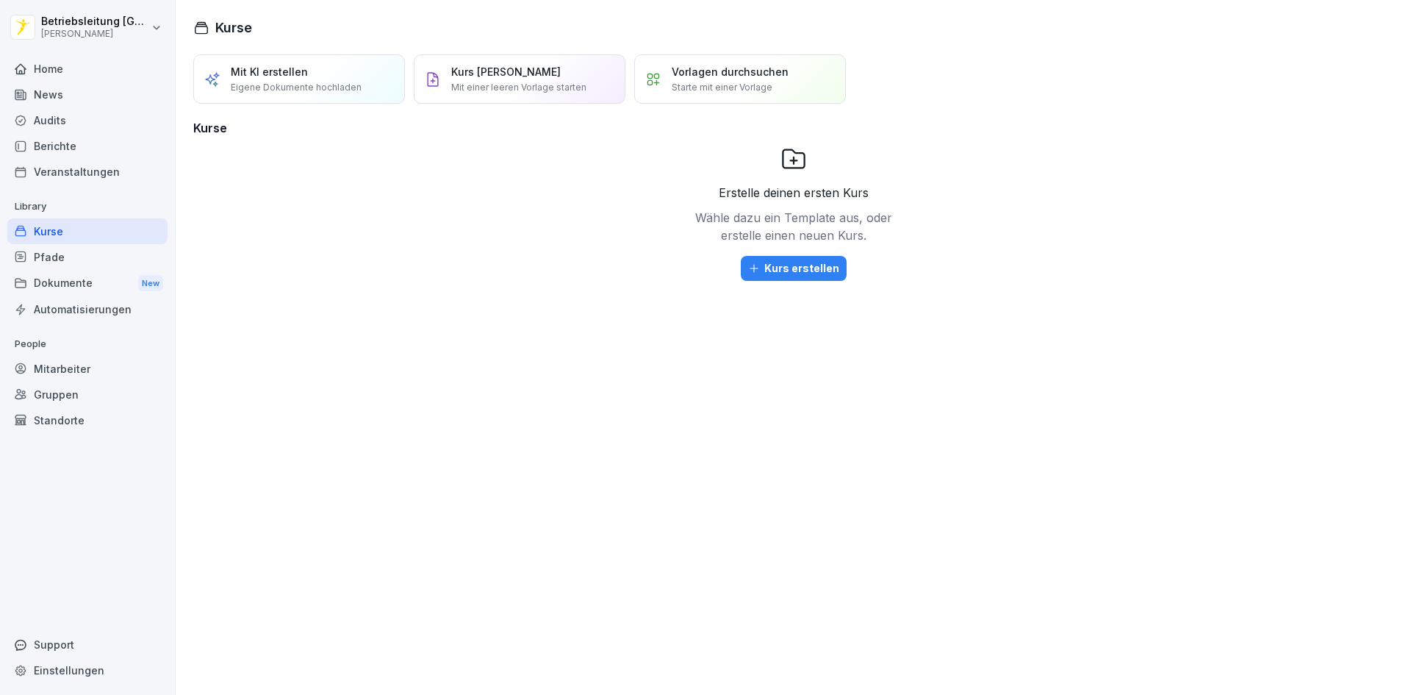
click at [106, 254] on div "Pfade" at bounding box center [87, 257] width 160 height 26
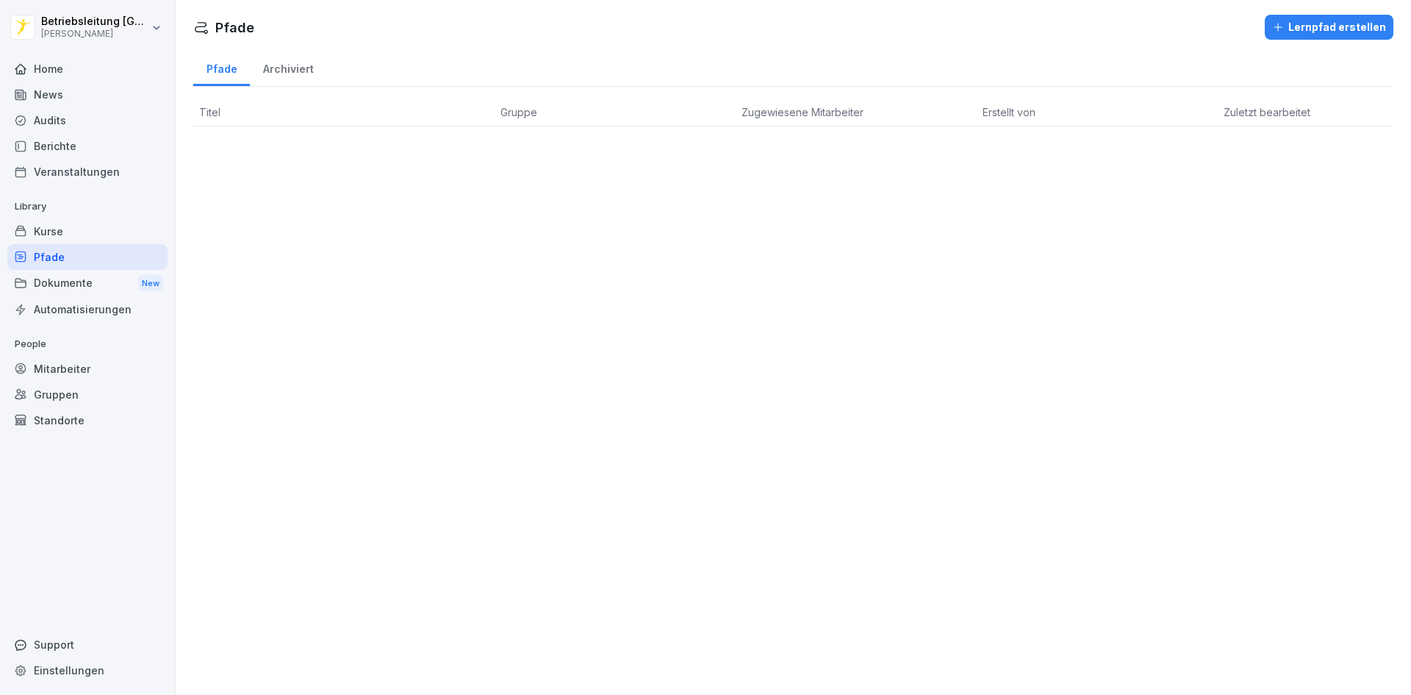
click at [101, 276] on div "Dokumente New" at bounding box center [87, 283] width 160 height 27
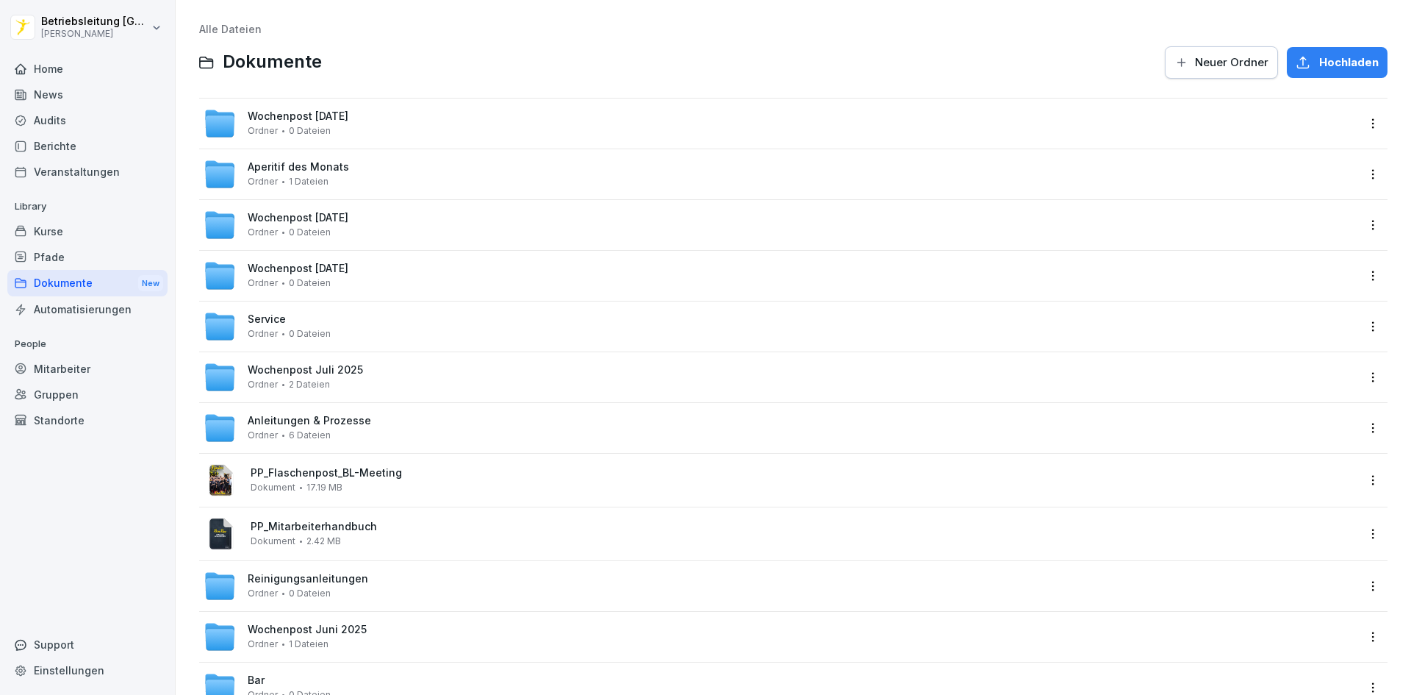
click at [80, 66] on div "Home" at bounding box center [87, 69] width 160 height 26
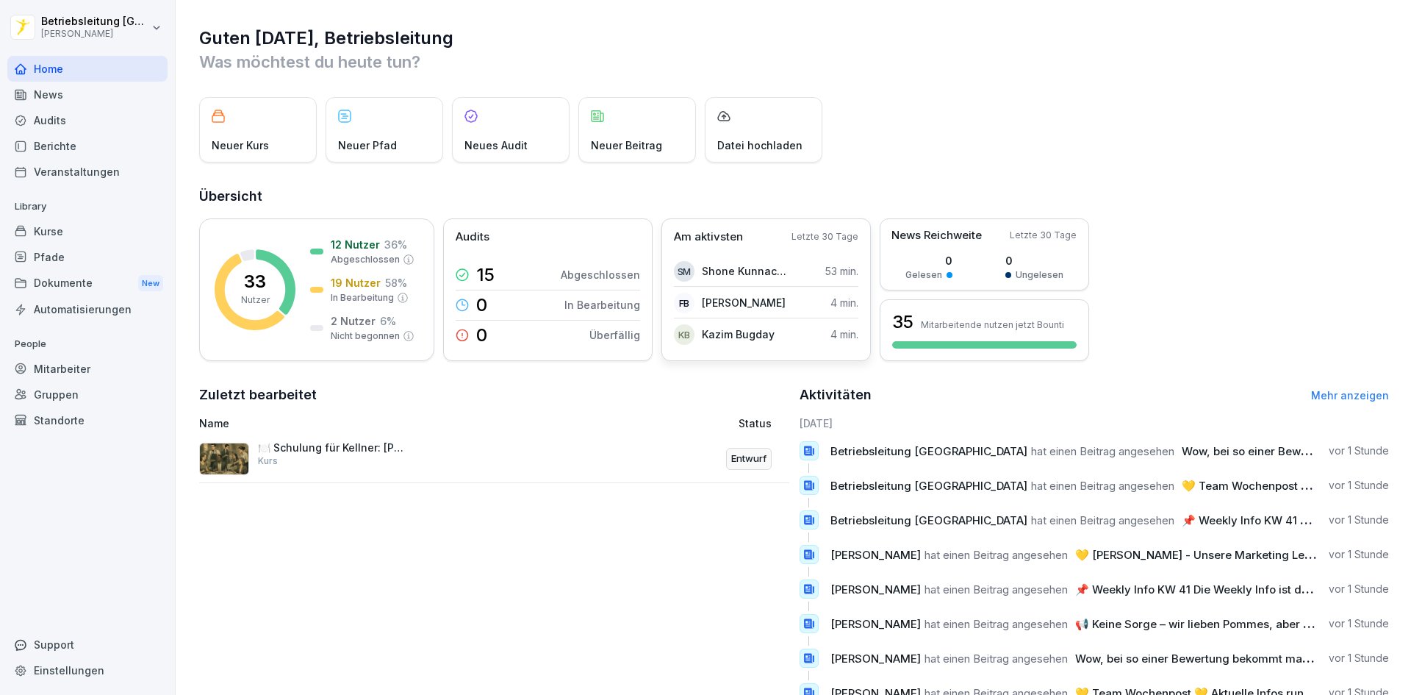
click at [775, 263] on p "Shone Kunnackal Mathew" at bounding box center [744, 270] width 85 height 15
click at [711, 237] on p "Am aktivsten" at bounding box center [708, 237] width 69 height 17
click at [101, 165] on div "Veranstaltungen" at bounding box center [87, 172] width 160 height 26
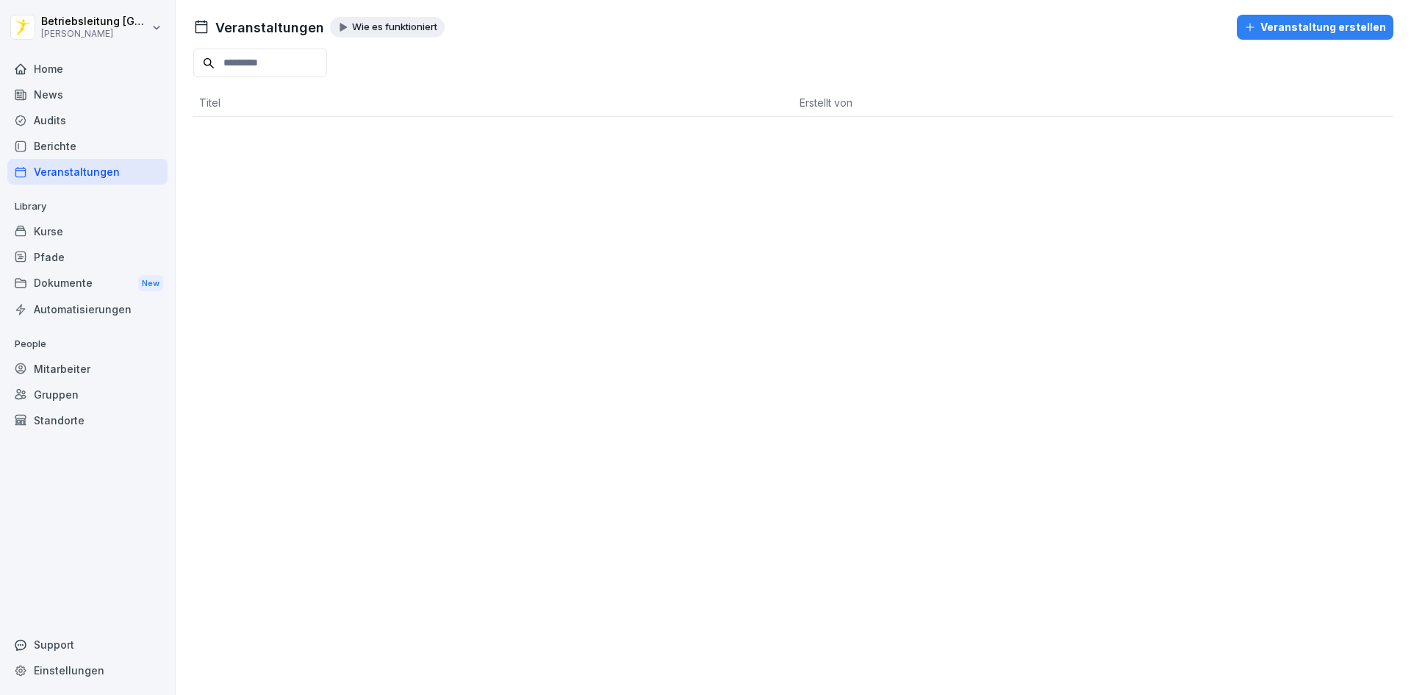
click at [79, 143] on div "Berichte" at bounding box center [87, 146] width 160 height 26
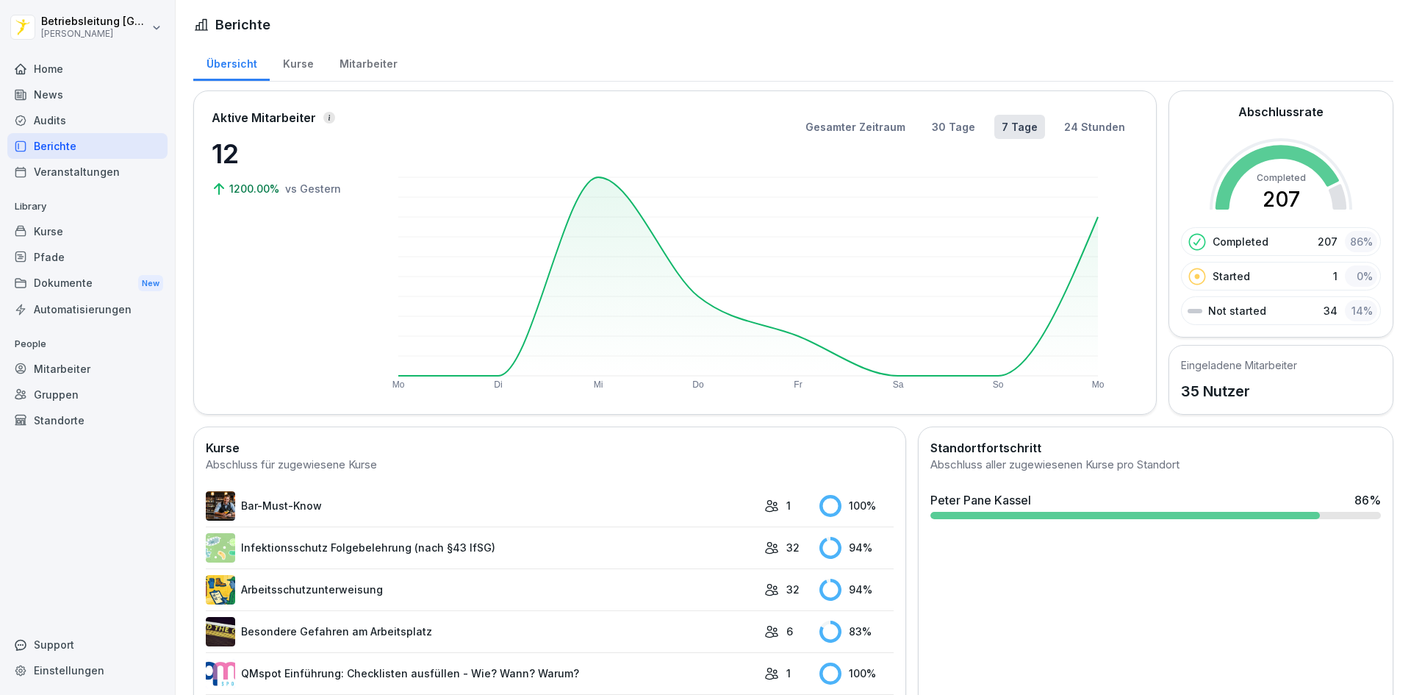
click at [65, 86] on div "News" at bounding box center [87, 95] width 160 height 26
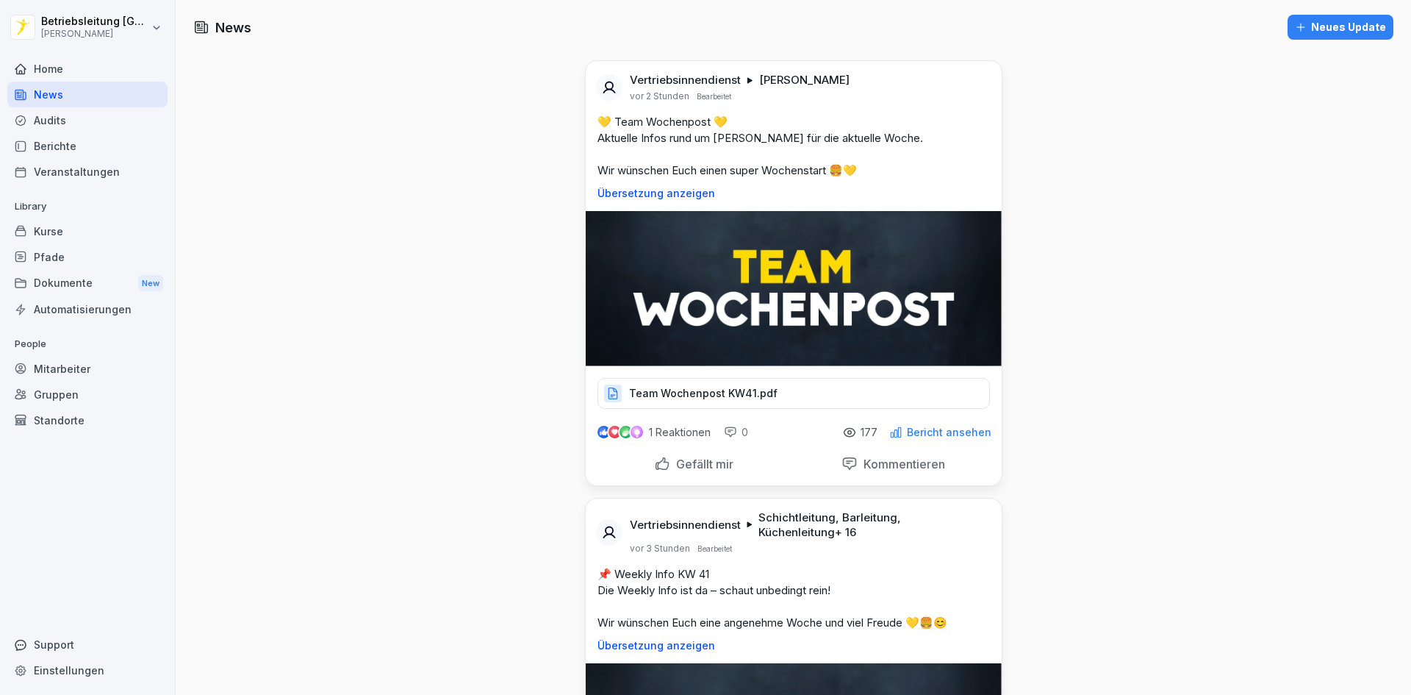
click at [80, 376] on div "Mitarbeiter" at bounding box center [87, 369] width 160 height 26
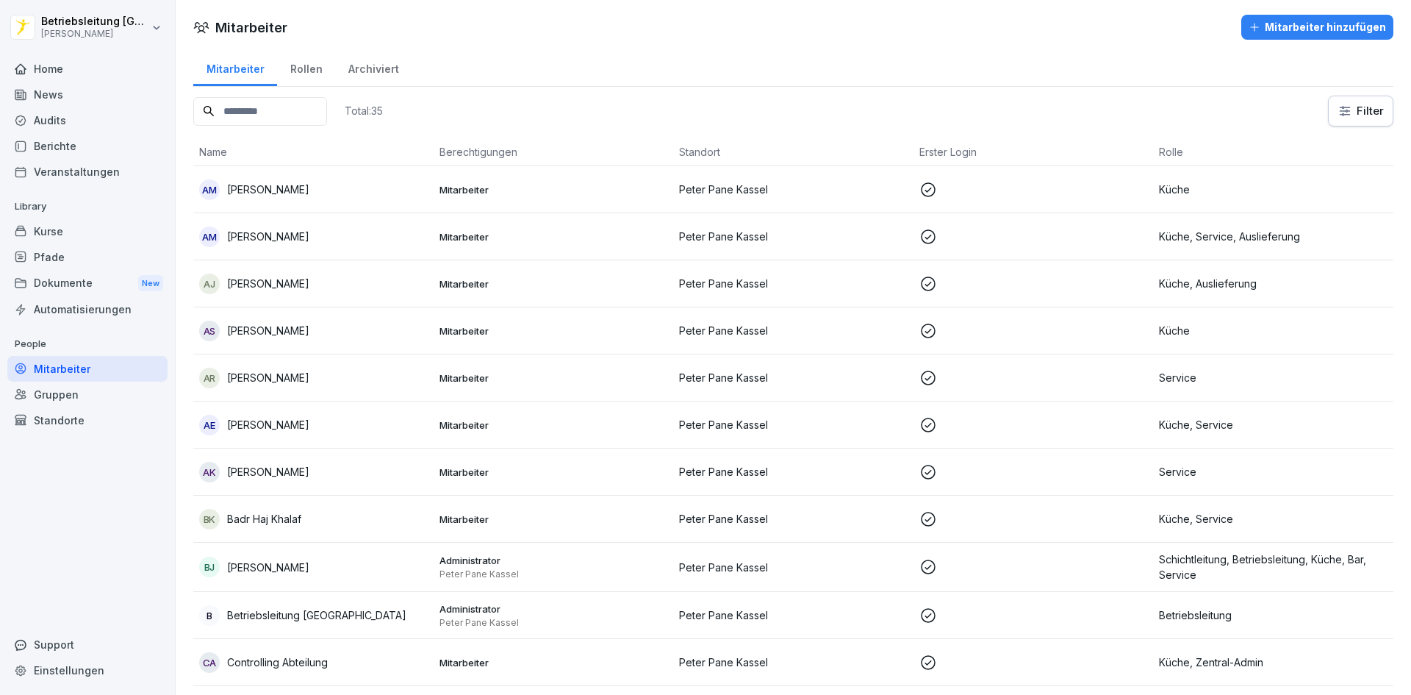
click at [95, 308] on div "Automatisierungen" at bounding box center [87, 309] width 160 height 26
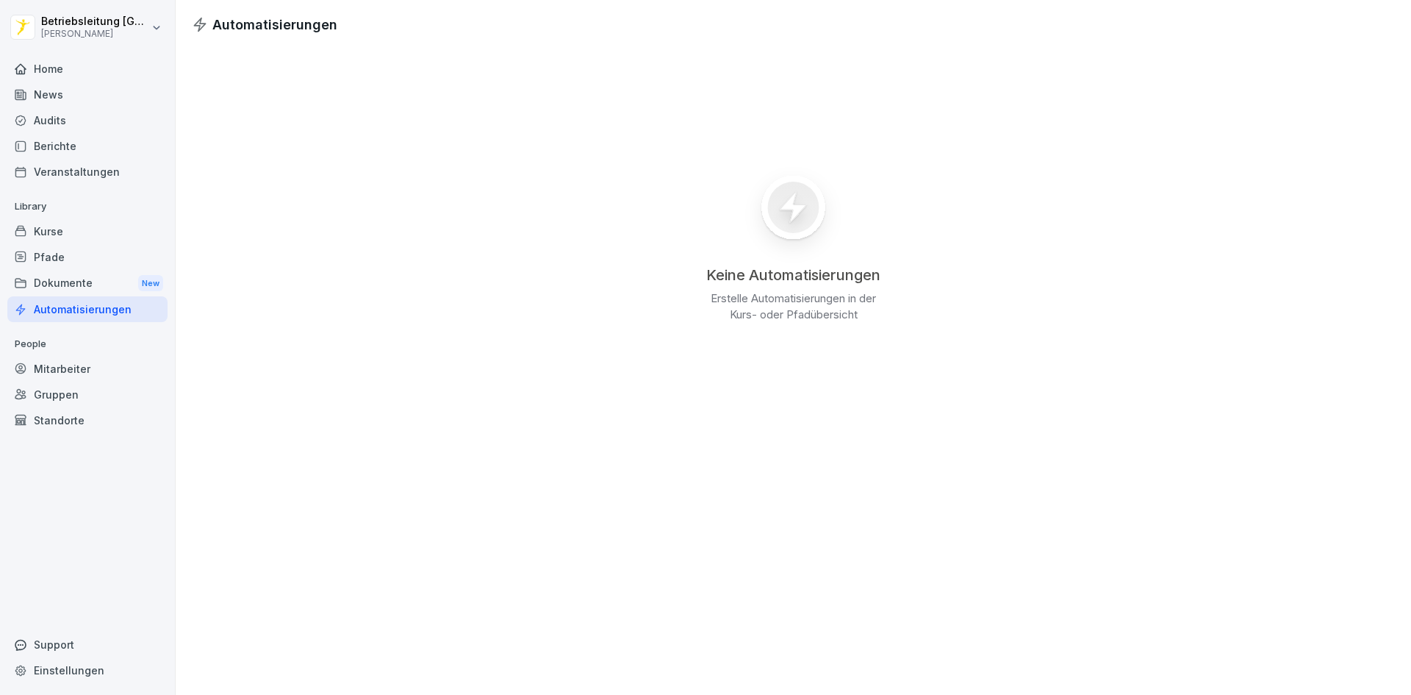
click at [79, 281] on div "Dokumente New" at bounding box center [87, 283] width 160 height 27
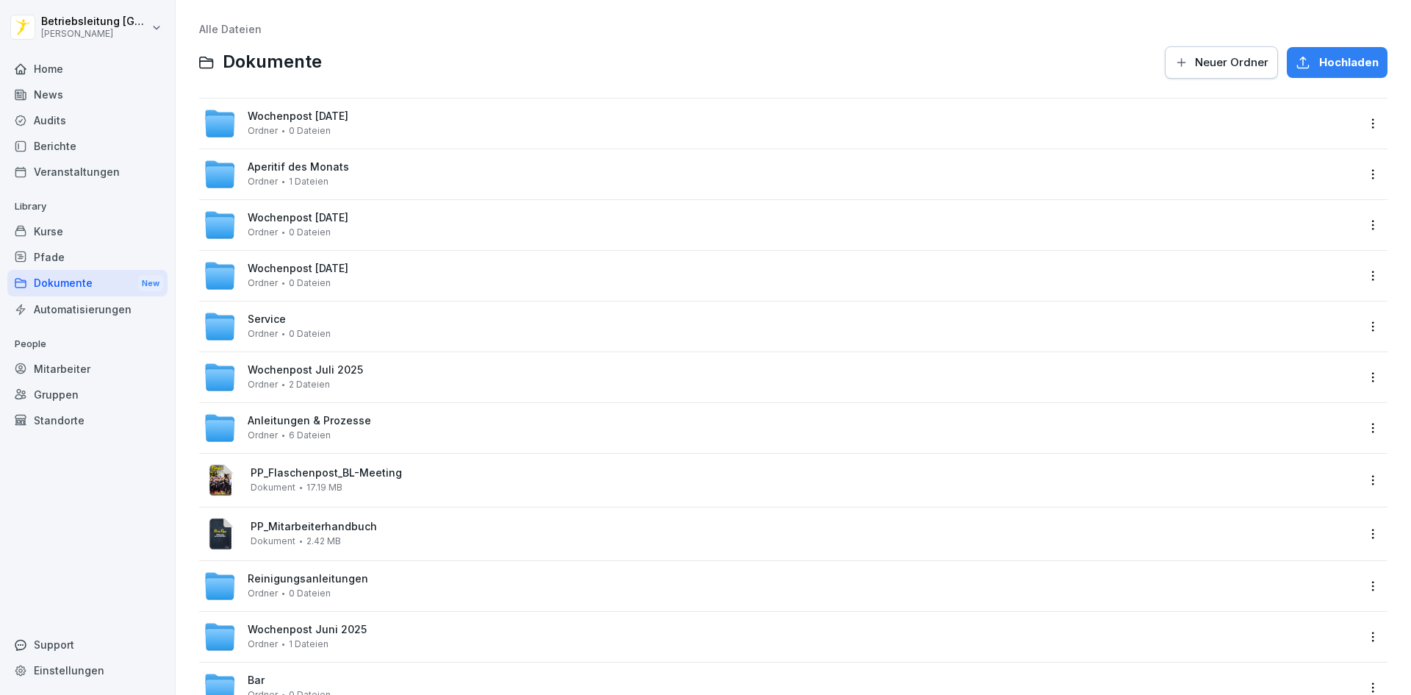
click at [63, 253] on div "Pfade" at bounding box center [87, 257] width 160 height 26
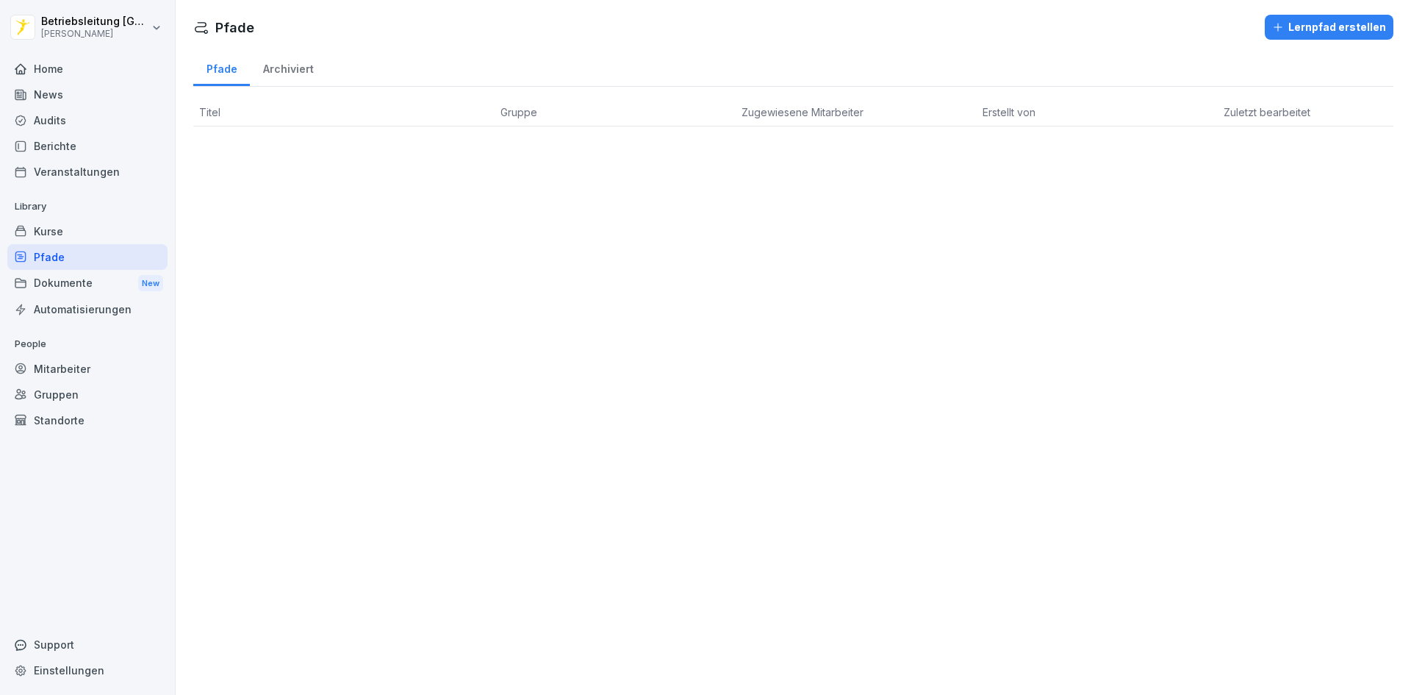
click at [65, 232] on div "Kurse" at bounding box center [87, 231] width 160 height 26
